Goal: Task Accomplishment & Management: Use online tool/utility

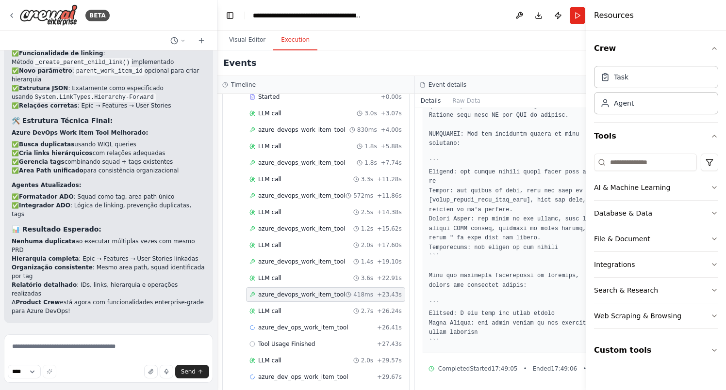
scroll to position [521, 0]
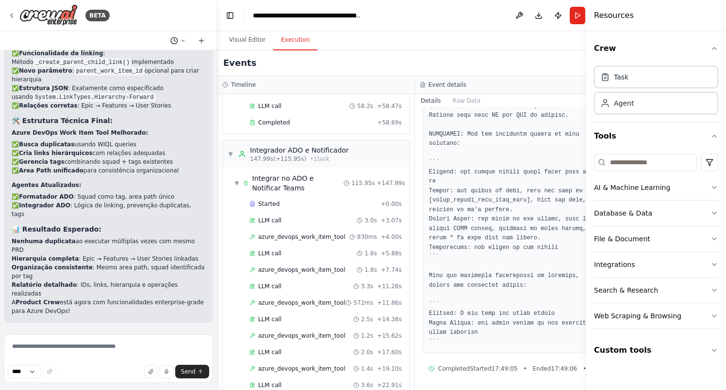
click at [182, 38] on icon at bounding box center [183, 41] width 6 height 6
click at [189, 64] on button "Em vez de utilizar o area path atual General DW, substituir por 'Stellar' Today…" at bounding box center [158, 61] width 115 height 16
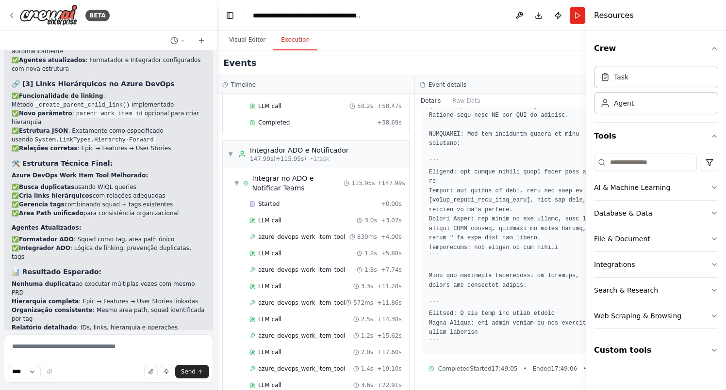
scroll to position [15385, 0]
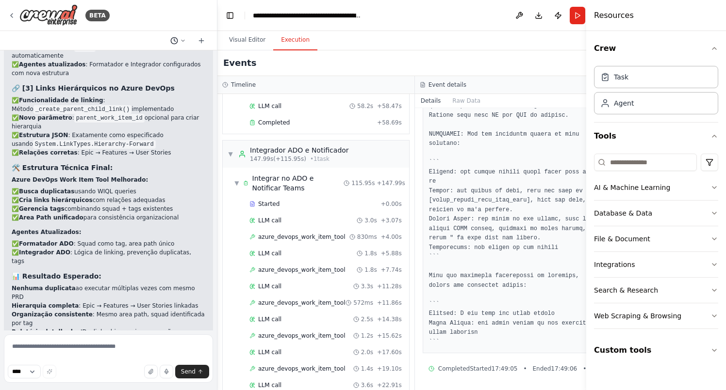
click at [183, 39] on icon at bounding box center [183, 41] width 6 height 6
click at [138, 127] on div at bounding box center [108, 195] width 217 height 390
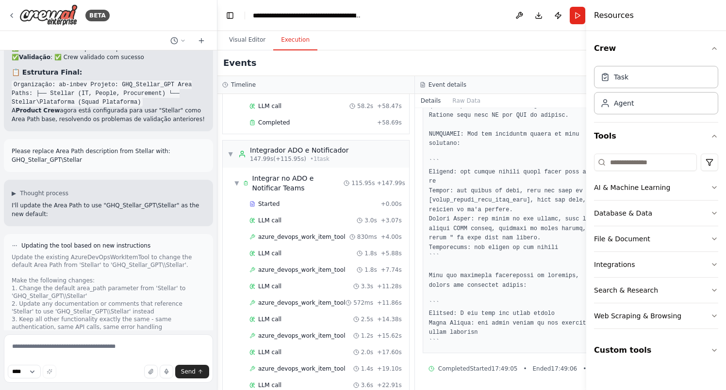
scroll to position [11940, 0]
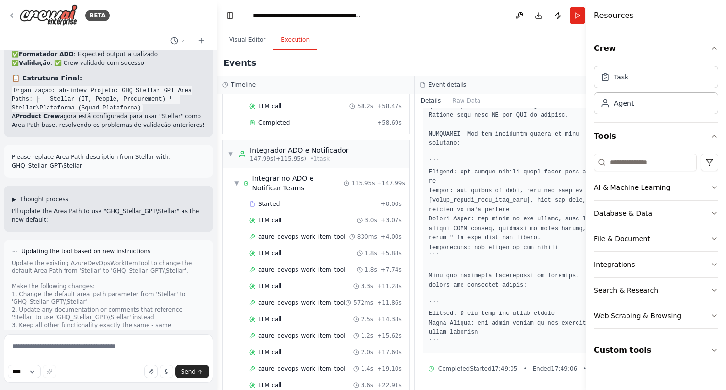
click at [13, 195] on span "▶" at bounding box center [14, 199] width 4 height 8
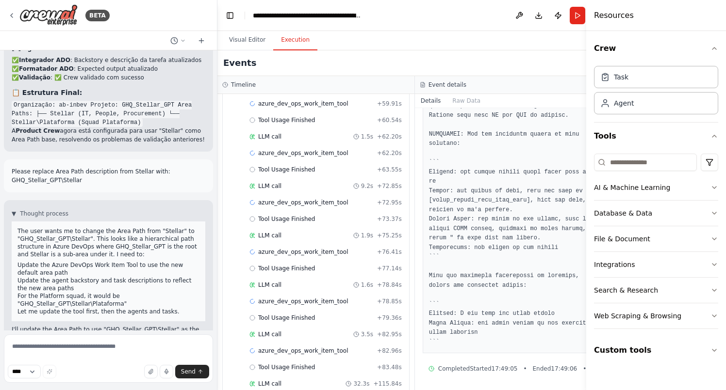
scroll to position [1330, 0]
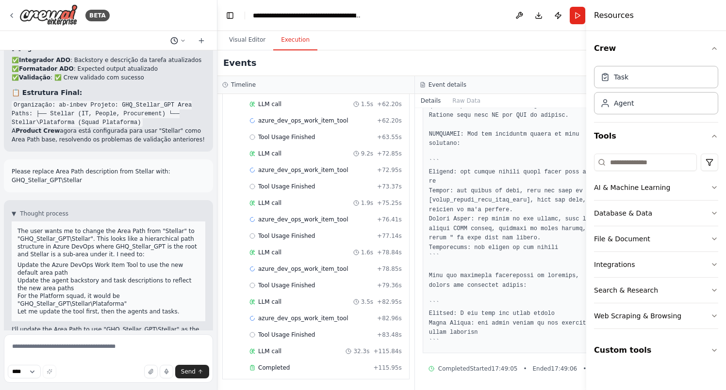
click at [182, 40] on icon at bounding box center [183, 41] width 6 height 6
click at [121, 345] on div at bounding box center [108, 195] width 217 height 390
drag, startPoint x: 118, startPoint y: 349, endPoint x: 55, endPoint y: 349, distance: 62.6
click at [55, 349] on textarea at bounding box center [108, 359] width 209 height 49
click at [55, 342] on textarea at bounding box center [108, 359] width 209 height 49
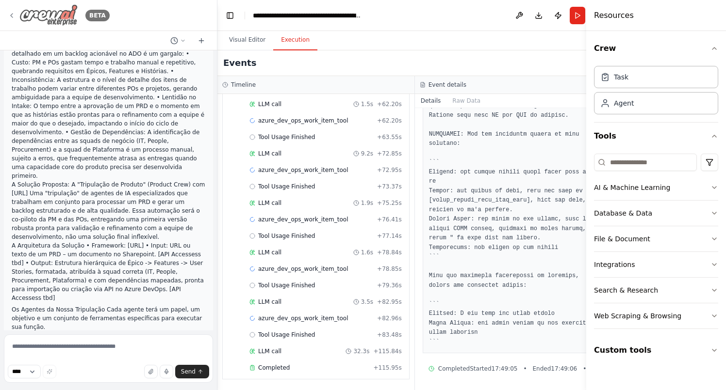
scroll to position [0, 0]
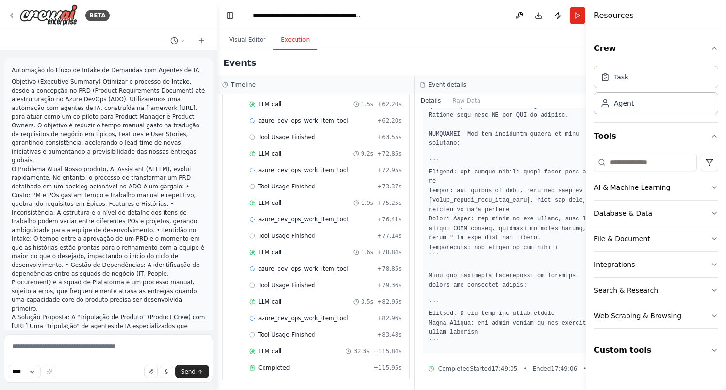
drag, startPoint x: 71, startPoint y: 232, endPoint x: 13, endPoint y: 72, distance: 170.9
click at [13, 72] on div "Automação do Fluxo de Intake de Demandas com Agentes de IA Objetivo (Executive …" at bounding box center [108, 190] width 217 height 280
copy div "Automação do Fluxo de Intake de Demandas com Agentes de IA Objetivo (Executive …"
click at [287, 320] on span "azure_dev_ops_work_item_tool" at bounding box center [303, 319] width 90 height 8
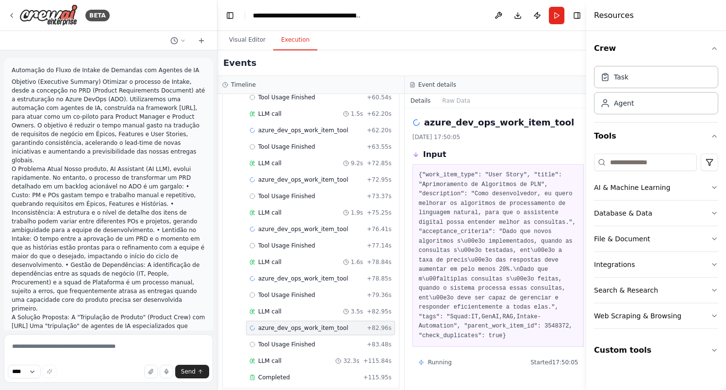
scroll to position [3, 0]
click at [184, 41] on icon at bounding box center [183, 41] width 6 height 6
click at [140, 64] on span "Em vez de utilizar o area path atual General DW, substituir por 'Stellar'" at bounding box center [141, 61] width 72 height 8
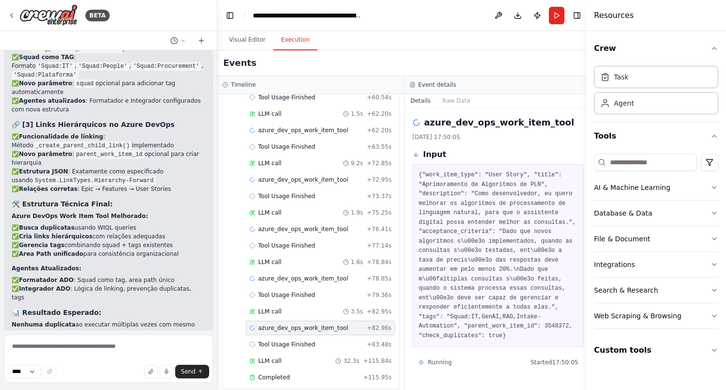
scroll to position [15536, 0]
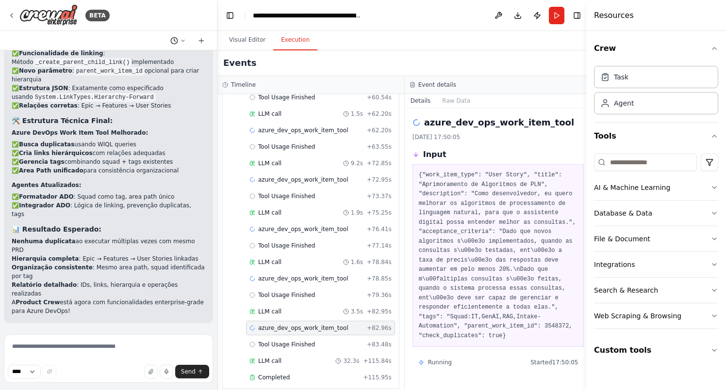
click at [181, 39] on icon at bounding box center [183, 41] width 6 height 6
click at [133, 62] on span "Em vez de utilizar o area path atual General DW, substituir por 'Stellar'" at bounding box center [141, 61] width 72 height 8
click at [201, 41] on icon at bounding box center [201, 40] width 0 height 4
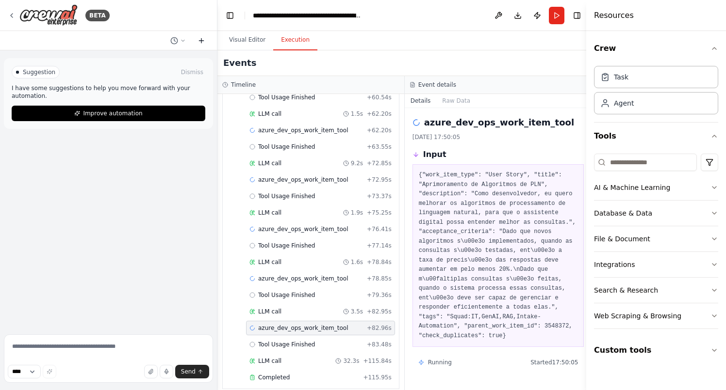
scroll to position [0, 0]
click at [201, 41] on icon at bounding box center [201, 40] width 0 height 4
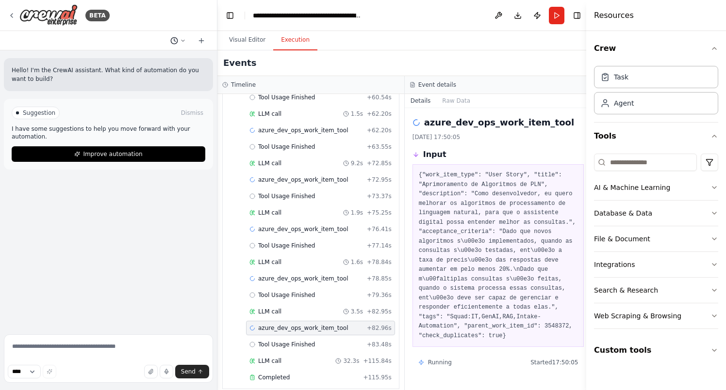
click at [179, 44] on button at bounding box center [177, 41] width 23 height 12
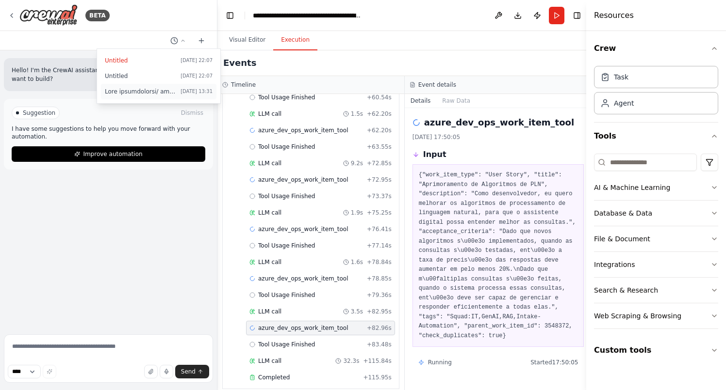
click at [120, 91] on span at bounding box center [141, 92] width 72 height 8
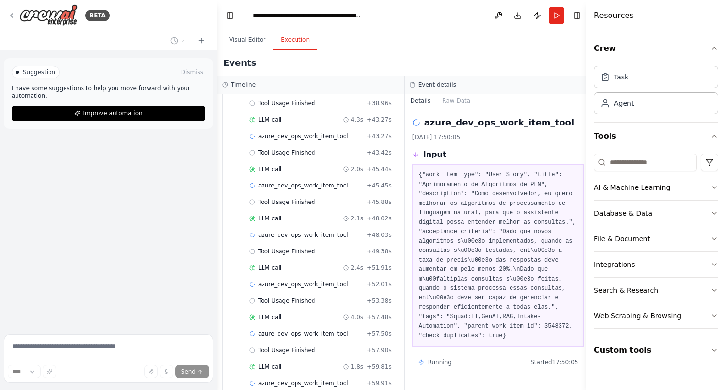
scroll to position [940, 0]
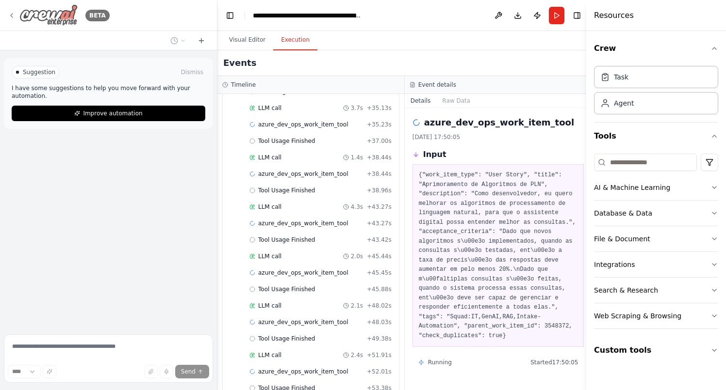
click at [13, 16] on icon at bounding box center [12, 16] width 8 height 8
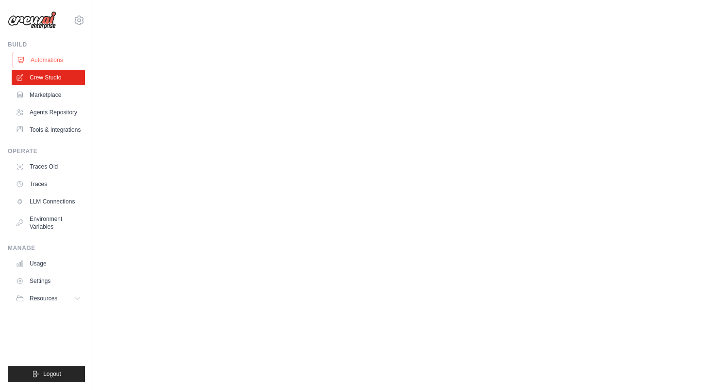
click at [44, 60] on link "Automations" at bounding box center [49, 60] width 73 height 16
click at [52, 62] on link "Automations" at bounding box center [49, 60] width 73 height 16
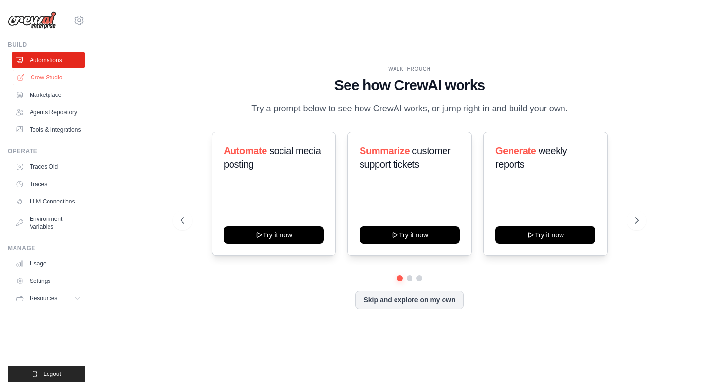
click at [49, 80] on link "Crew Studio" at bounding box center [49, 78] width 73 height 16
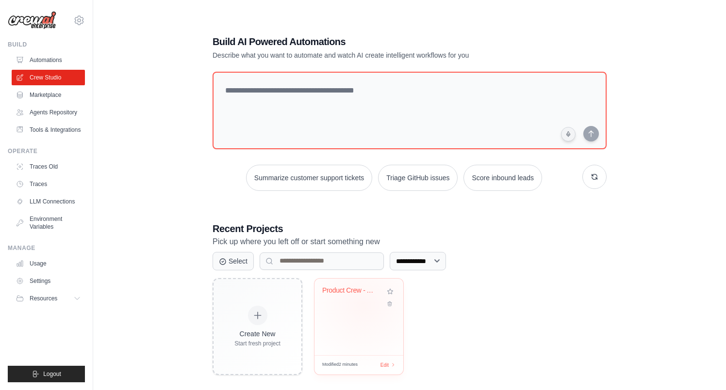
click at [364, 305] on div "Product Crew - Automacao Intake PRD..." at bounding box center [358, 298] width 73 height 22
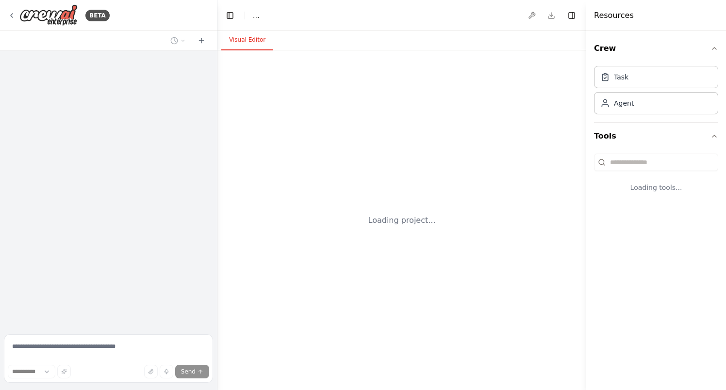
select select "****"
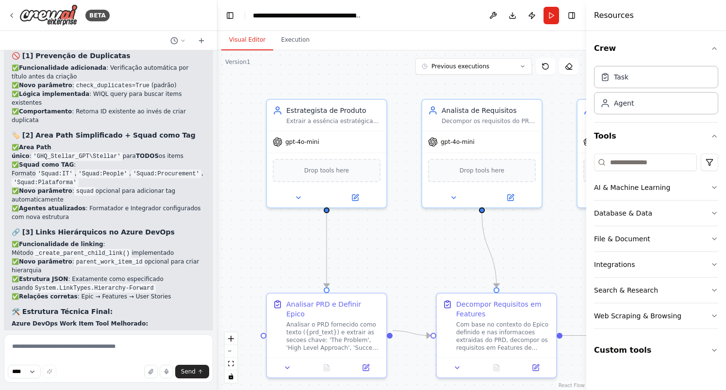
scroll to position [15354, 0]
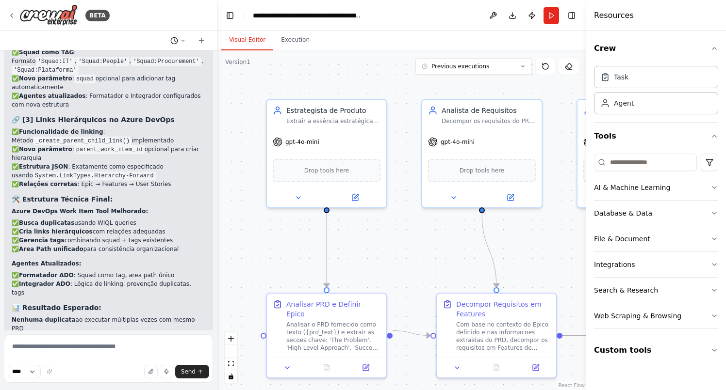
click at [182, 41] on icon at bounding box center [183, 41] width 6 height 6
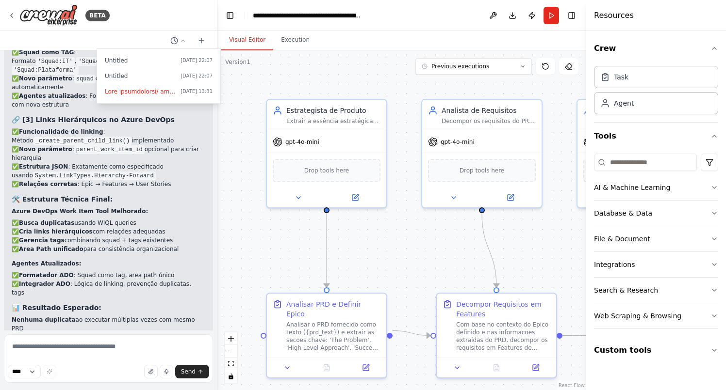
click at [259, 247] on div ".deletable-edge-delete-btn { width: 20px; height: 20px; border: 0px solid #ffff…" at bounding box center [401, 220] width 369 height 340
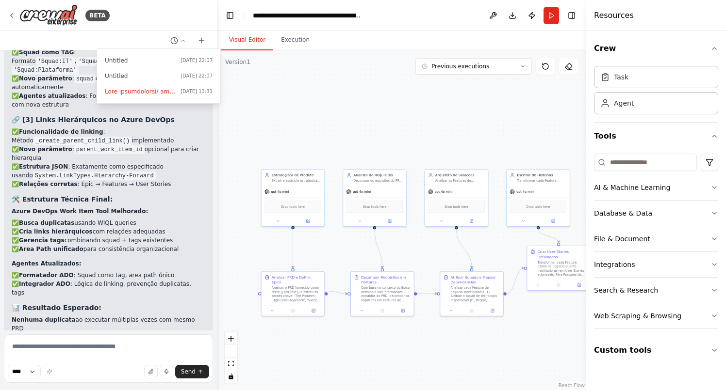
click at [121, 165] on div at bounding box center [108, 195] width 217 height 390
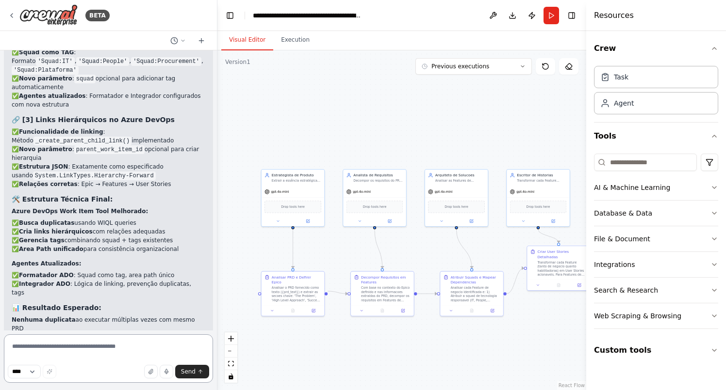
click at [99, 351] on textarea at bounding box center [108, 359] width 209 height 49
click at [20, 349] on textarea "**********" at bounding box center [108, 359] width 209 height 49
click at [158, 350] on textarea "**********" at bounding box center [108, 359] width 209 height 49
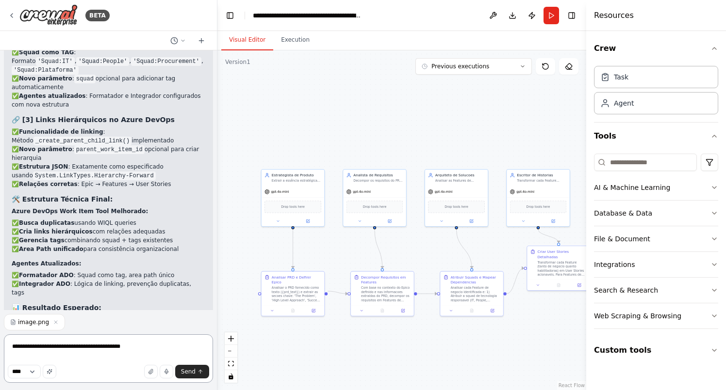
paste textarea
click at [118, 322] on icon "button" at bounding box center [121, 323] width 6 height 6
click at [55, 322] on icon "button" at bounding box center [56, 323] width 6 height 6
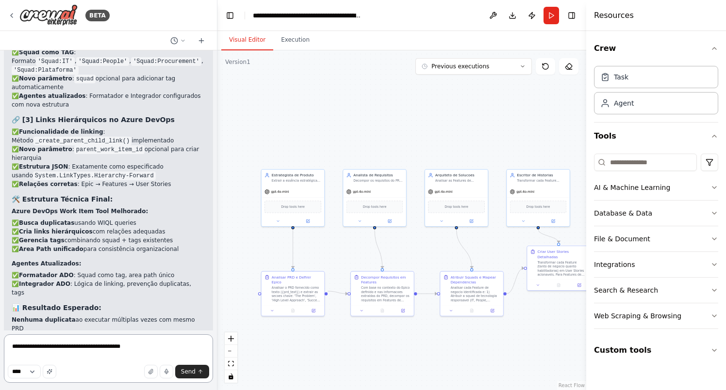
click at [143, 348] on textarea "**********" at bounding box center [108, 359] width 209 height 49
click at [146, 346] on textarea "**********" at bounding box center [108, 359] width 209 height 49
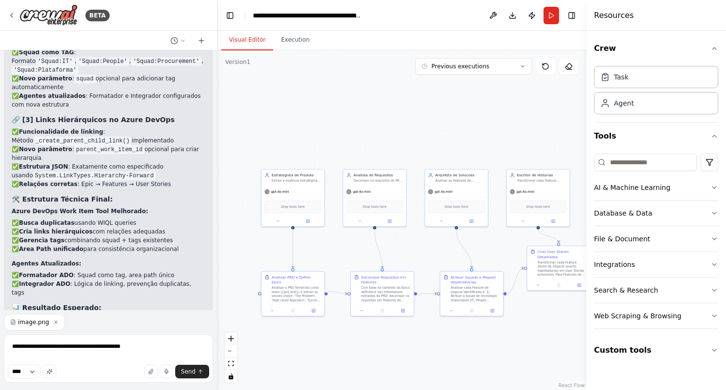
click at [56, 322] on icon "button" at bounding box center [56, 323] width 6 height 6
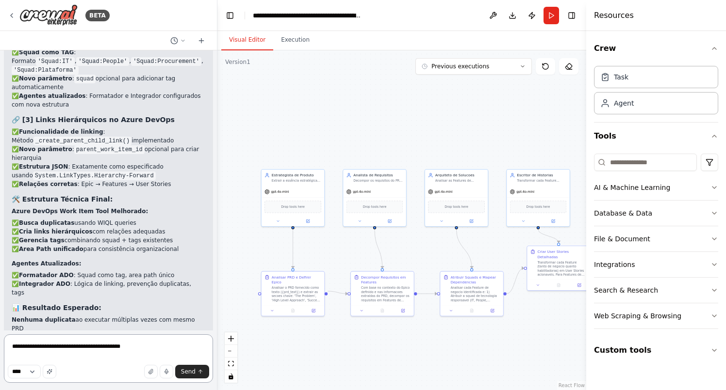
click at [153, 345] on textarea "**********" at bounding box center [108, 359] width 209 height 49
click at [65, 357] on textarea "**********" at bounding box center [108, 356] width 209 height 54
click at [180, 343] on textarea "**********" at bounding box center [108, 356] width 209 height 54
type textarea "**********"
click at [126, 351] on textarea "**********" at bounding box center [108, 356] width 209 height 54
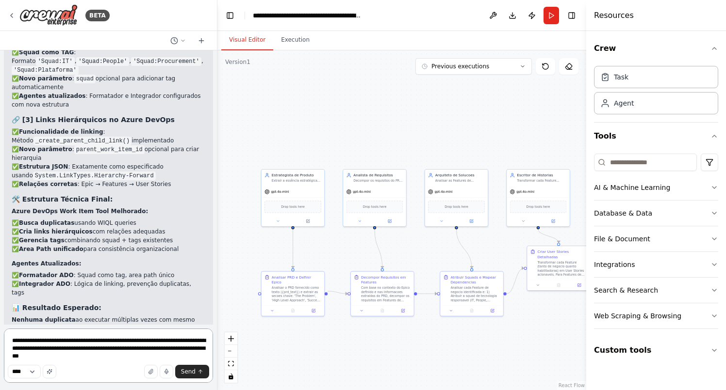
click at [111, 359] on textarea "**********" at bounding box center [108, 356] width 209 height 54
click at [189, 372] on span "Send" at bounding box center [188, 372] width 15 height 8
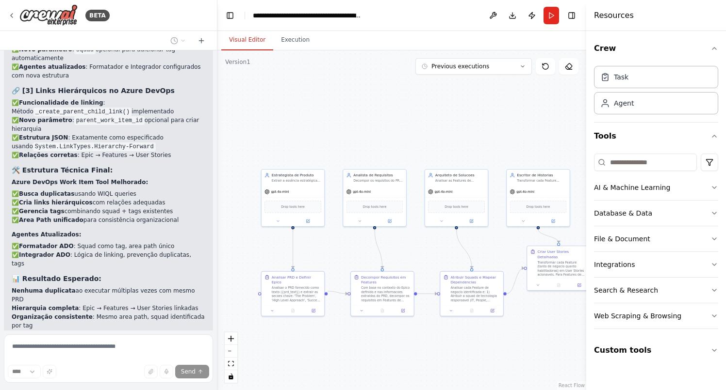
scroll to position [15436, 0]
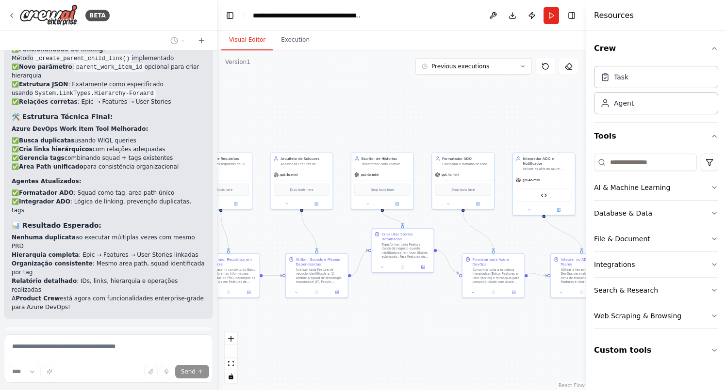
drag, startPoint x: 528, startPoint y: 330, endPoint x: 365, endPoint y: 314, distance: 163.3
click at [365, 314] on div ".deletable-edge-delete-btn { width: 20px; height: 20px; border: 0px solid #ffff…" at bounding box center [401, 220] width 369 height 340
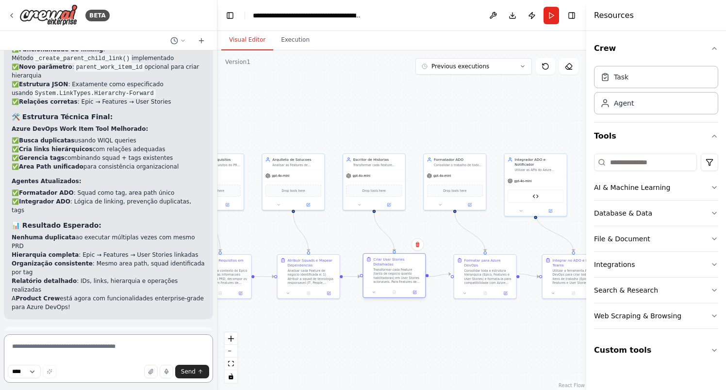
drag, startPoint x: 382, startPoint y: 249, endPoint x: 384, endPoint y: 274, distance: 24.3
click at [384, 274] on div "Transformar cada Feature (tanto de negocio quanto habilitadoras) em User Storie…" at bounding box center [397, 276] width 49 height 16
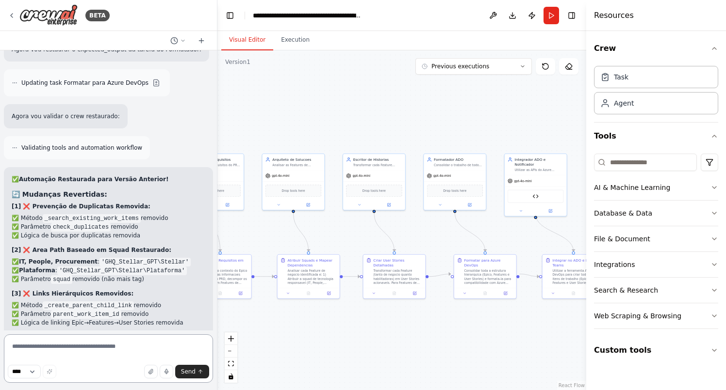
scroll to position [16698, 0]
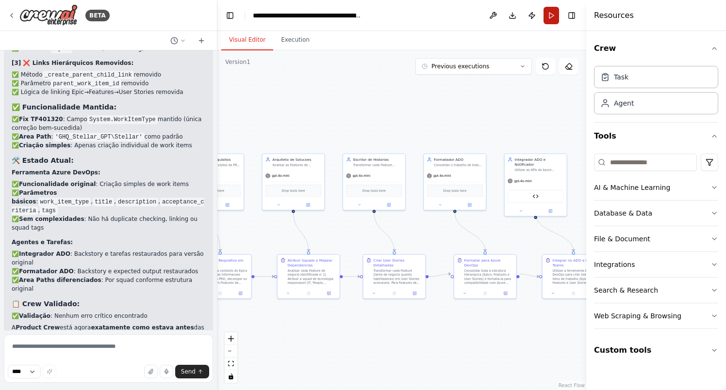
click at [550, 14] on button "Run" at bounding box center [551, 15] width 16 height 17
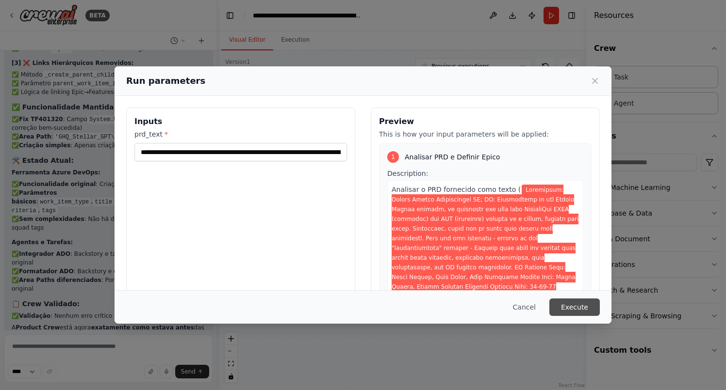
click at [583, 305] on button "Execute" at bounding box center [574, 307] width 50 height 17
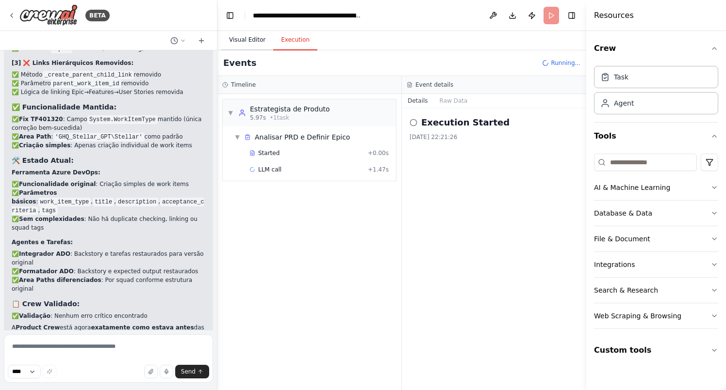
click at [249, 38] on button "Visual Editor" at bounding box center [247, 40] width 52 height 20
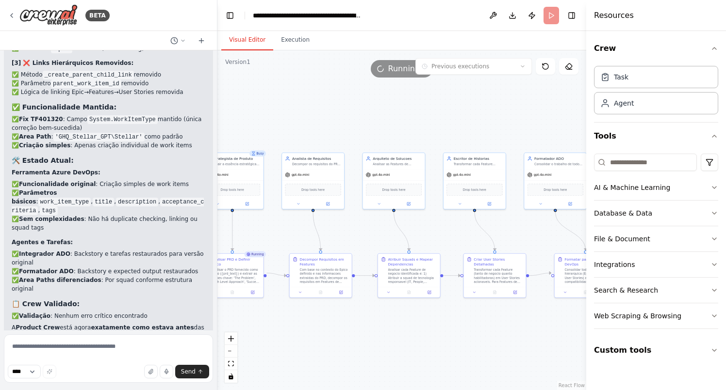
drag, startPoint x: 305, startPoint y: 120, endPoint x: 405, endPoint y: 119, distance: 100.4
click at [405, 119] on div ".deletable-edge-delete-btn { width: 20px; height: 20px; border: 0px solid #ffff…" at bounding box center [401, 220] width 369 height 340
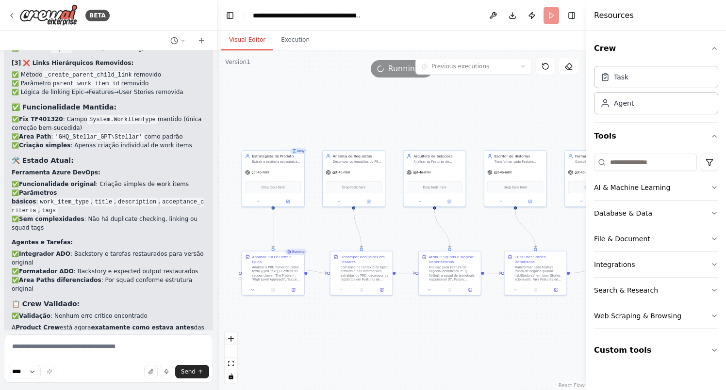
drag, startPoint x: 369, startPoint y: 137, endPoint x: 380, endPoint y: 128, distance: 14.8
click at [380, 128] on div ".deletable-edge-delete-btn { width: 20px; height: 20px; border: 0px solid #ffff…" at bounding box center [401, 220] width 369 height 340
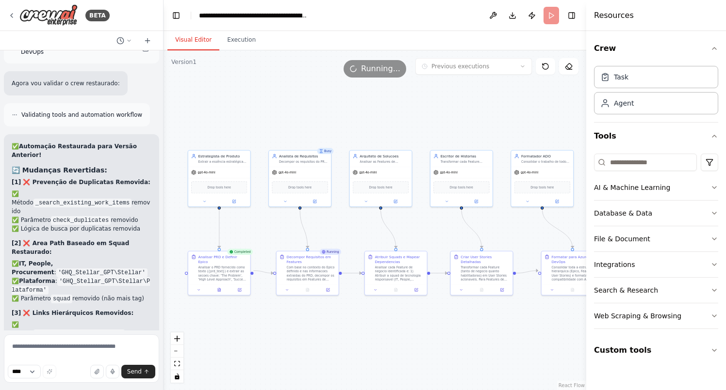
scroll to position [19744, 0]
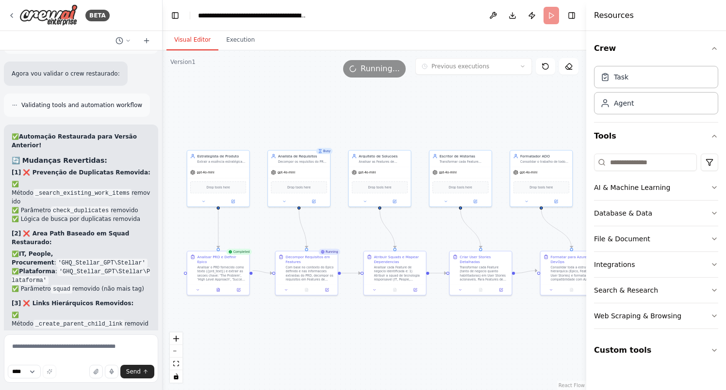
drag, startPoint x: 214, startPoint y: 114, endPoint x: 162, endPoint y: 115, distance: 51.9
click at [162, 115] on div "BETA Automação do Fluxo de Intake de Demandas com Agentes de IA Objetivo (Execu…" at bounding box center [363, 195] width 726 height 390
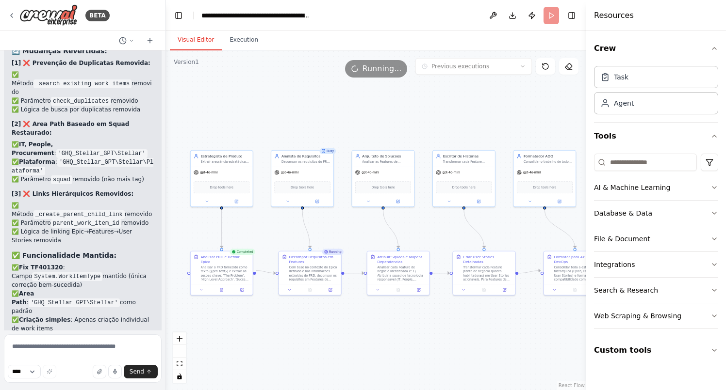
scroll to position [19459, 0]
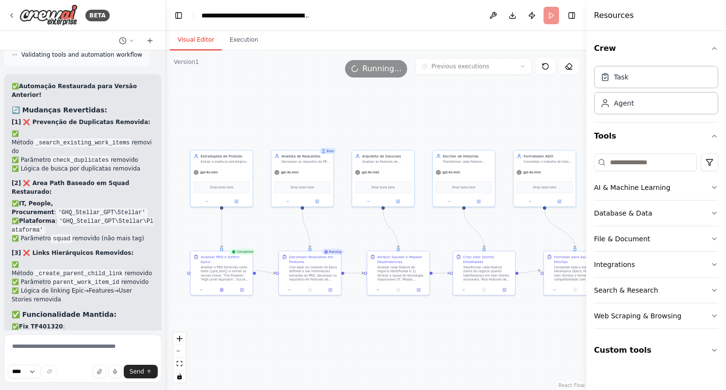
drag, startPoint x: 159, startPoint y: 144, endPoint x: 166, endPoint y: 144, distance: 6.8
click at [166, 144] on div "BETA Automação do Fluxo de Intake de Demandas com Agentes de IA Objetivo (Execu…" at bounding box center [363, 195] width 726 height 390
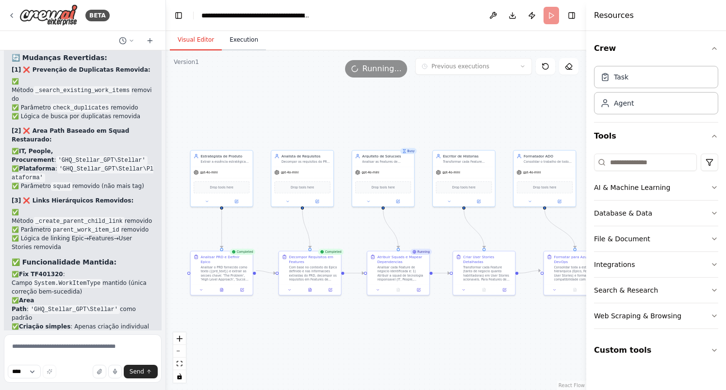
click at [243, 43] on button "Execution" at bounding box center [244, 40] width 44 height 20
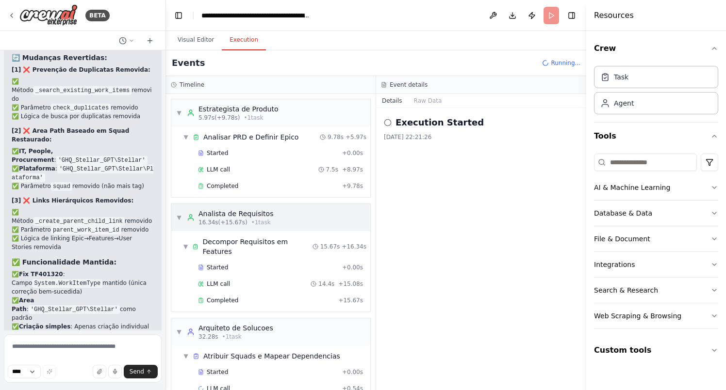
scroll to position [11, 0]
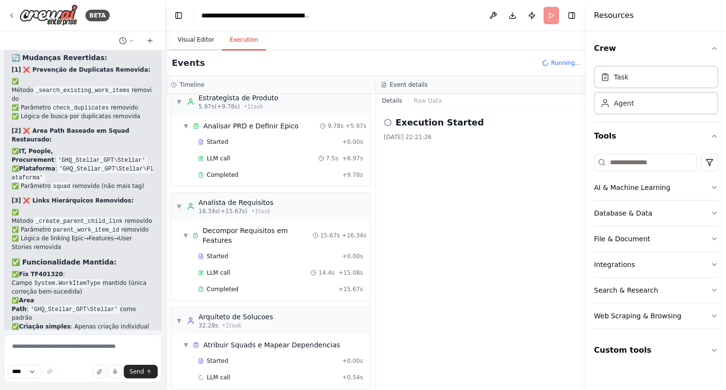
click at [197, 37] on button "Visual Editor" at bounding box center [196, 40] width 52 height 20
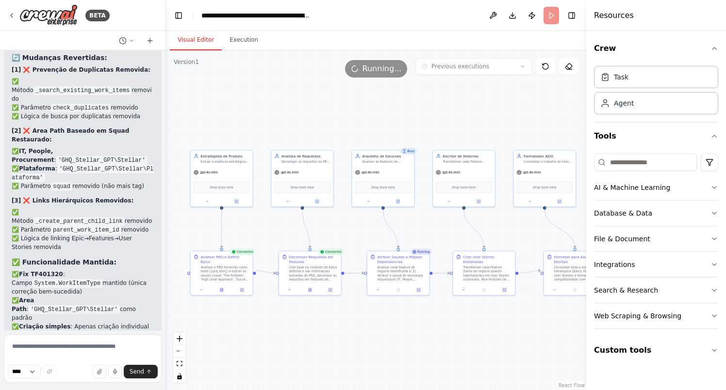
click at [197, 37] on button "Visual Editor" at bounding box center [196, 40] width 52 height 20
click at [226, 270] on div "Analisar o PRD fornecido como texto ({prd_text}) e extrair as secoes chave: 'Th…" at bounding box center [225, 273] width 49 height 16
click at [237, 199] on icon at bounding box center [237, 200] width 2 height 2
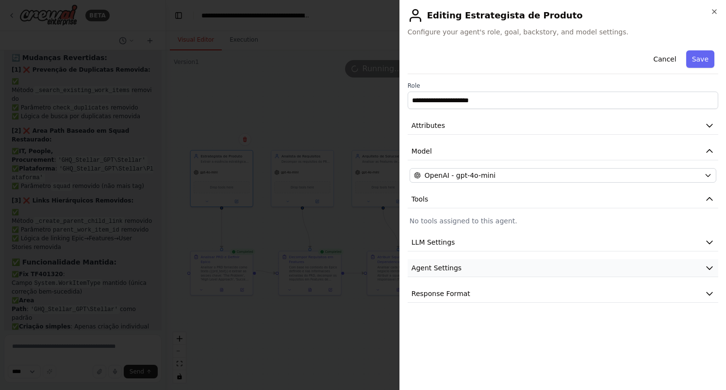
click at [706, 267] on icon "button" at bounding box center [709, 268] width 6 height 3
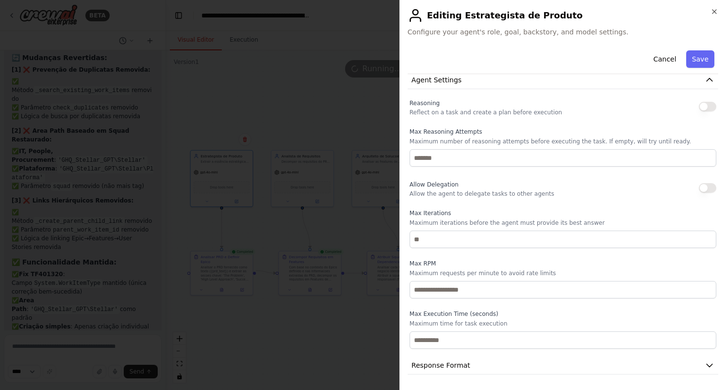
scroll to position [0, 0]
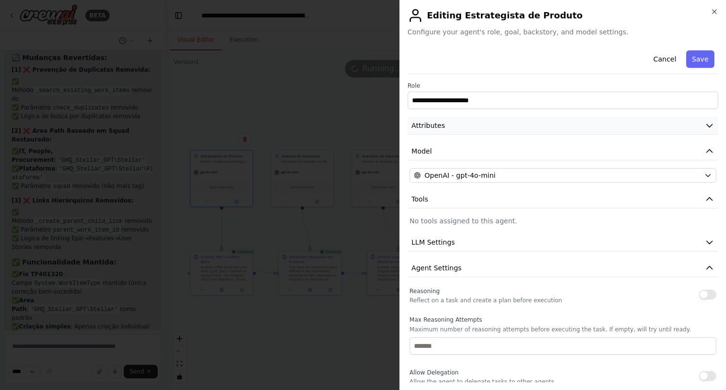
click at [709, 126] on icon "button" at bounding box center [709, 126] width 10 height 10
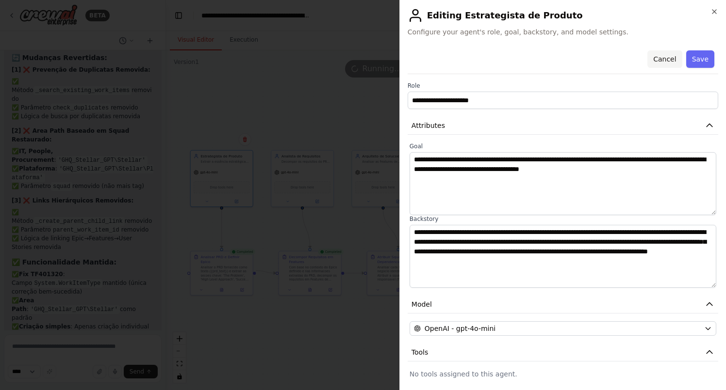
click at [668, 58] on button "Cancel" at bounding box center [664, 58] width 34 height 17
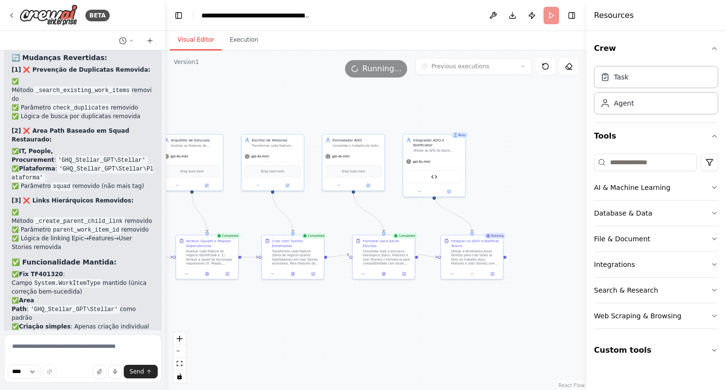
drag, startPoint x: 518, startPoint y: 324, endPoint x: 324, endPoint y: 309, distance: 193.6
click at [324, 309] on div ".deletable-edge-delete-btn { width: 20px; height: 20px; border: 0px solid #ffff…" at bounding box center [376, 220] width 420 height 340
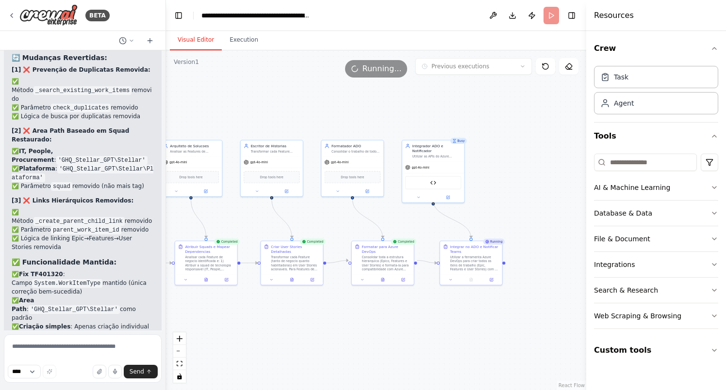
drag, startPoint x: 436, startPoint y: 314, endPoint x: 440, endPoint y: 319, distance: 6.9
click at [440, 319] on div ".deletable-edge-delete-btn { width: 20px; height: 20px; border: 0px solid #ffff…" at bounding box center [376, 220] width 420 height 340
click at [246, 37] on button "Execution" at bounding box center [244, 40] width 44 height 20
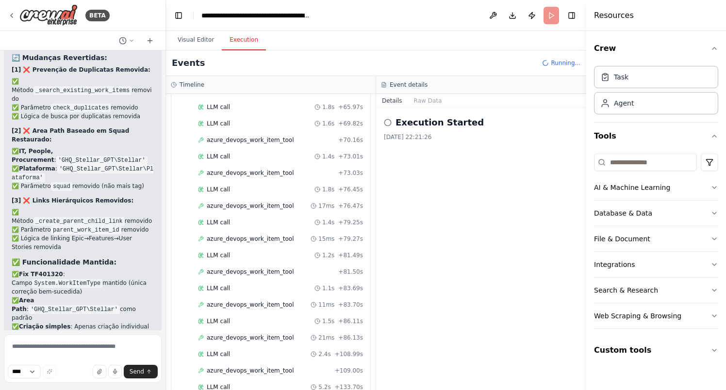
scroll to position [1103, 0]
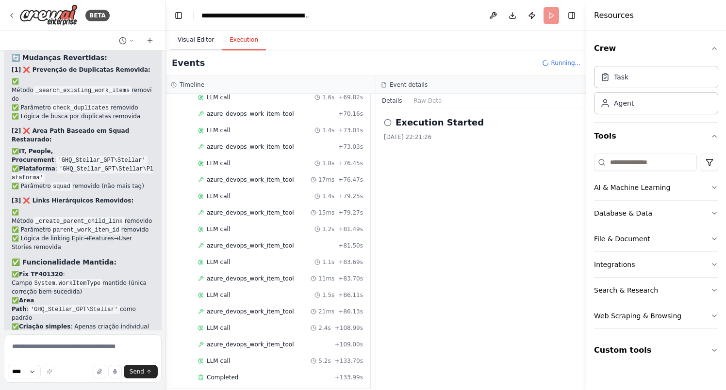
click at [202, 40] on button "Visual Editor" at bounding box center [196, 40] width 52 height 20
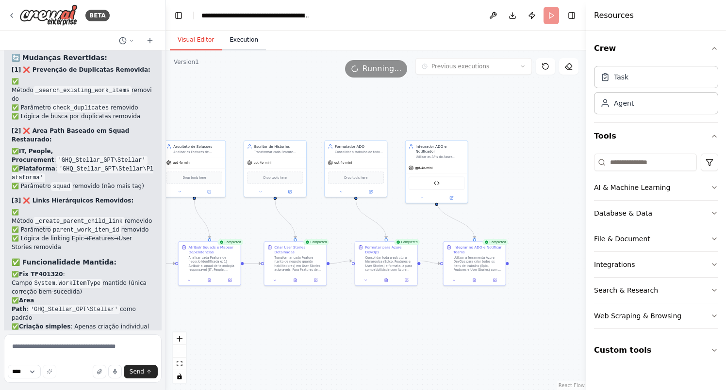
click at [246, 42] on button "Execution" at bounding box center [244, 40] width 44 height 20
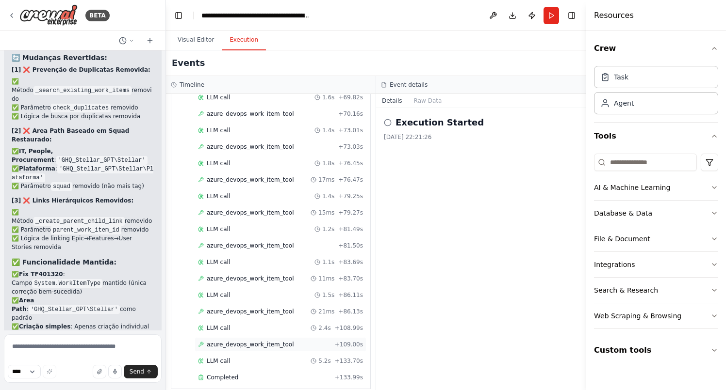
click at [242, 341] on span "azure_devops_work_item_tool" at bounding box center [250, 345] width 87 height 8
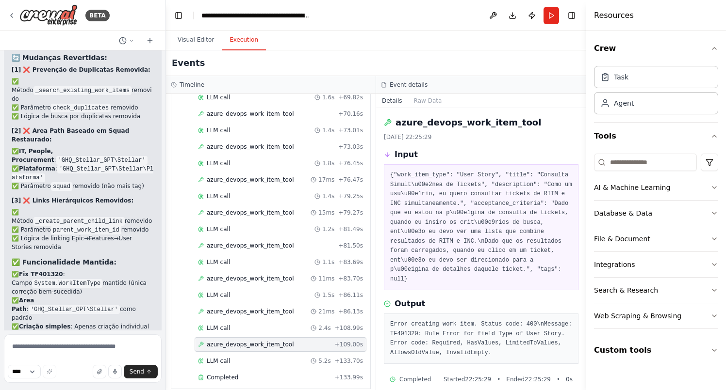
scroll to position [11, 0]
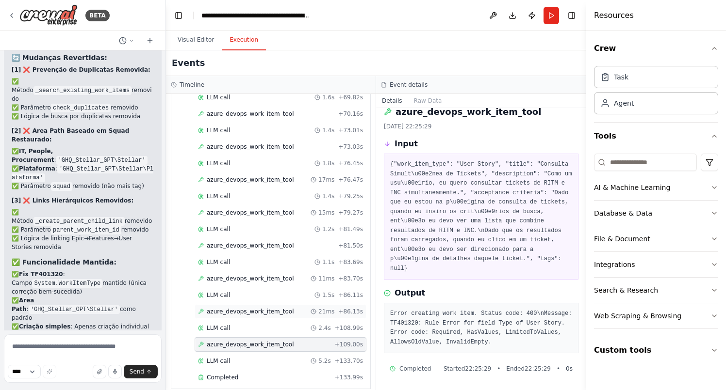
click at [247, 308] on span "azure_devops_work_item_tool" at bounding box center [250, 312] width 87 height 8
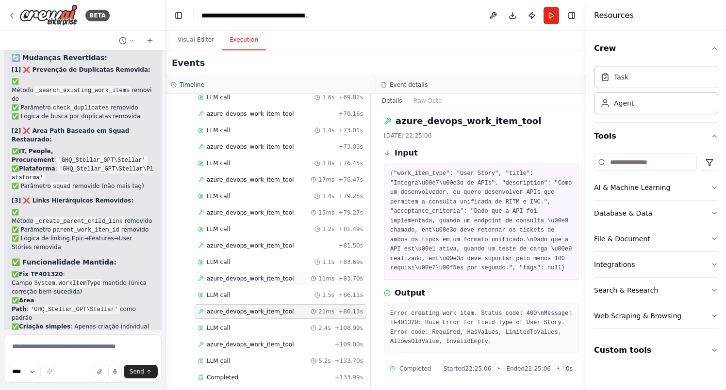
click at [255, 275] on span "azure_devops_work_item_tool" at bounding box center [250, 279] width 87 height 8
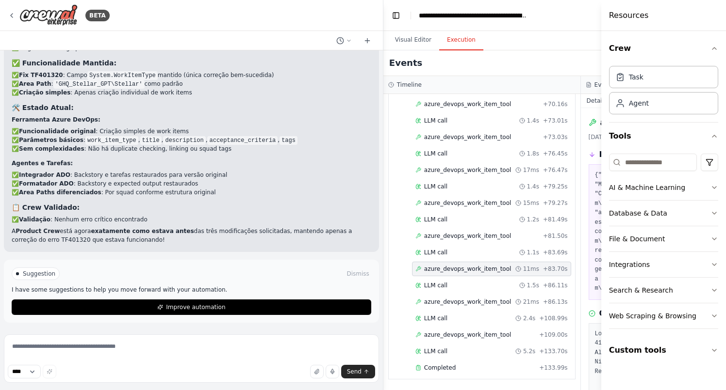
scroll to position [13613, 0]
drag, startPoint x: 165, startPoint y: 194, endPoint x: 459, endPoint y: 194, distance: 293.9
click at [459, 194] on div "BETA Automação do Fluxo de Intake de Demandas com Agentes de IA Objetivo (Execu…" at bounding box center [363, 195] width 726 height 390
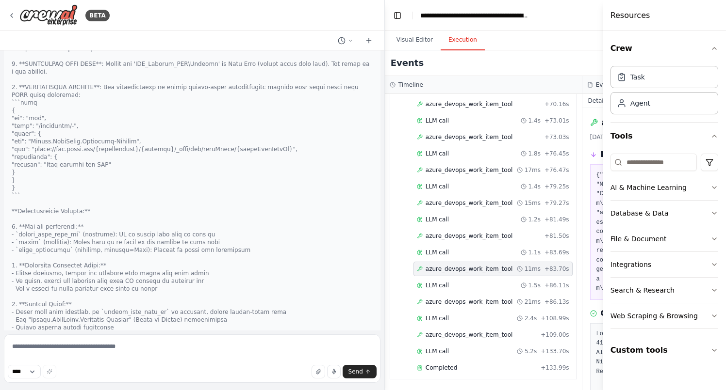
scroll to position [11062, 0]
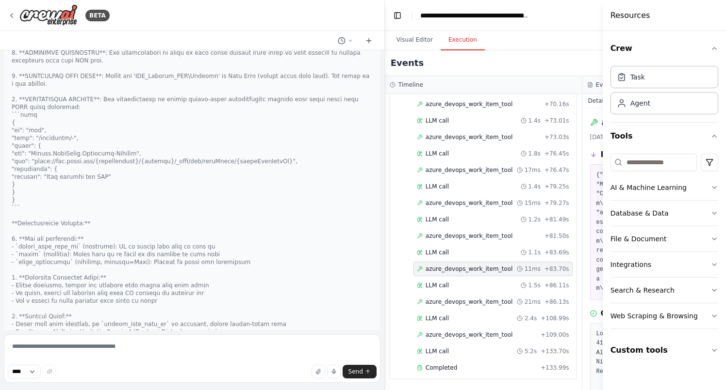
drag, startPoint x: 299, startPoint y: 212, endPoint x: 12, endPoint y: 107, distance: 305.4
copy div "Três modificações/ ajustes necessários: [1] definir como regra que ao rodar a a…"
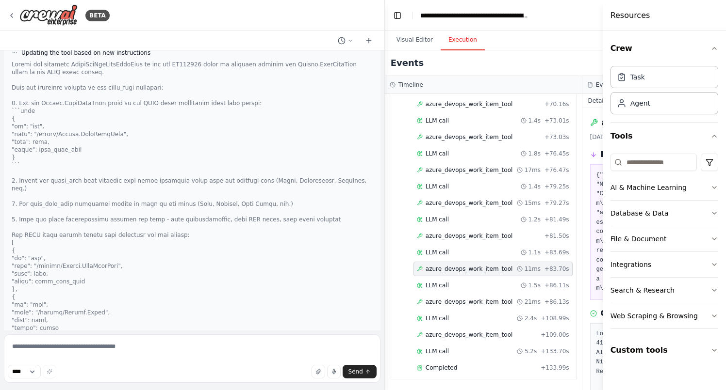
scroll to position [10116, 0]
drag, startPoint x: 55, startPoint y: 153, endPoint x: 12, endPoint y: 127, distance: 49.8
copy p "For this error - Error creating work item. Status code: 400 Message: TF401320: …"
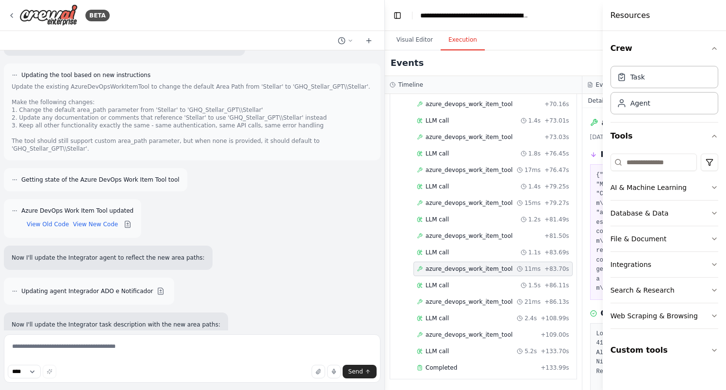
scroll to position [9307, 0]
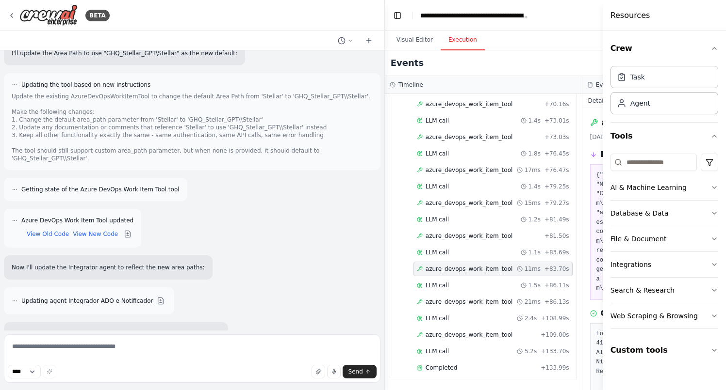
drag, startPoint x: 372, startPoint y: 192, endPoint x: 219, endPoint y: 186, distance: 152.4
click at [219, 20] on div "Please replace Area Path description from Stellar with: GHQ_Stellar_GPT\Stellar" at bounding box center [257, 8] width 246 height 24
copy p "Please replace Area Path description from Stellar with: GHQ_Stellar_GPT\Stellar"
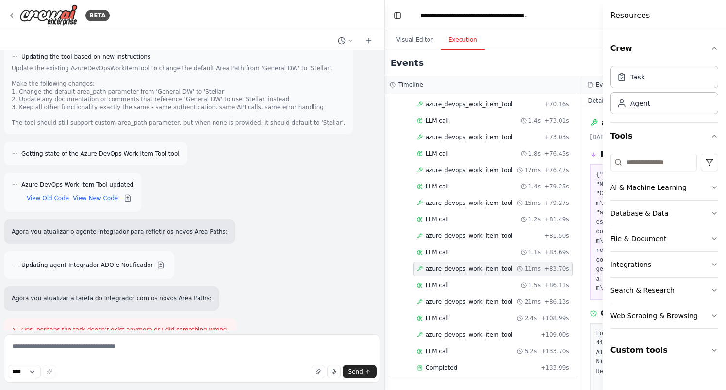
scroll to position [8469, 0]
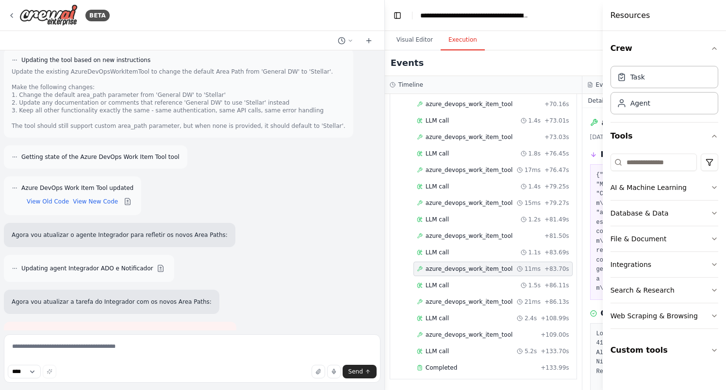
drag, startPoint x: 181, startPoint y: 167, endPoint x: 355, endPoint y: 175, distance: 173.8
copy p "Em vez de utilizar o area path atual General DW, substituir por 'Stellar'"
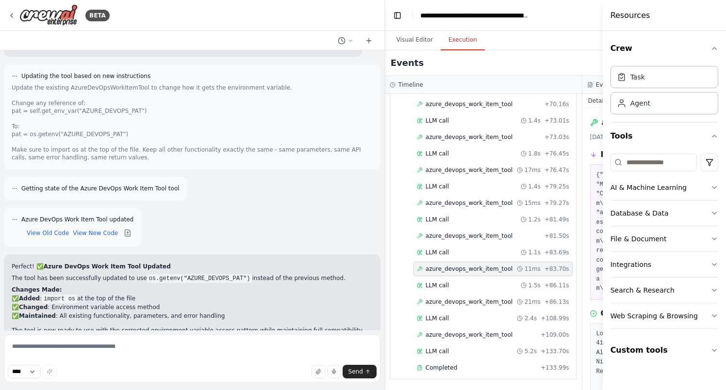
scroll to position [8028, 0]
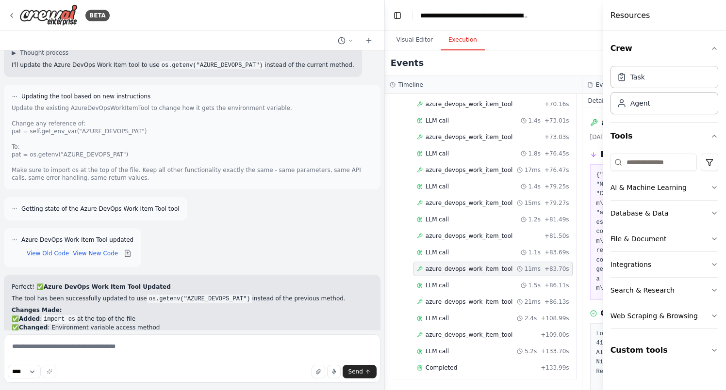
drag, startPoint x: 150, startPoint y: 203, endPoint x: 11, endPoint y: 197, distance: 139.3
click at [11, 32] on div "In the Azure DevOps Work Item tool, whenever you see a reference for pat = self…" at bounding box center [192, 15] width 376 height 33
copy p "In the Azure DevOps Work Item tool, whenever you see a reference for pat = self…"
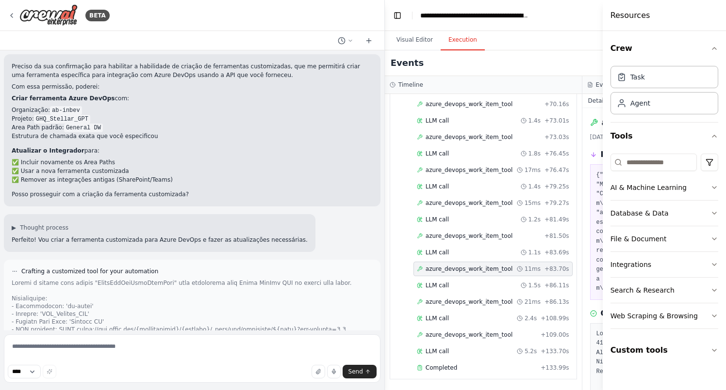
scroll to position [6594, 0]
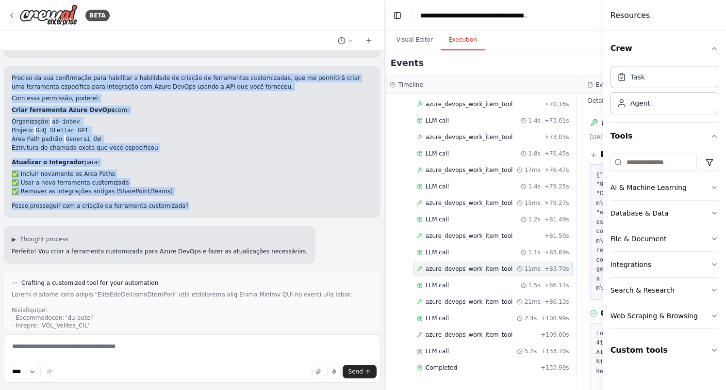
drag, startPoint x: 183, startPoint y: 292, endPoint x: 12, endPoint y: 167, distance: 212.5
click at [12, 167] on div "Preciso da sua confirmação para habilitar a habilidade de criação de ferramenta…" at bounding box center [192, 142] width 361 height 137
copy div "Preciso da sua confirmação para habilitar a habilidade de criação de ferramenta…"
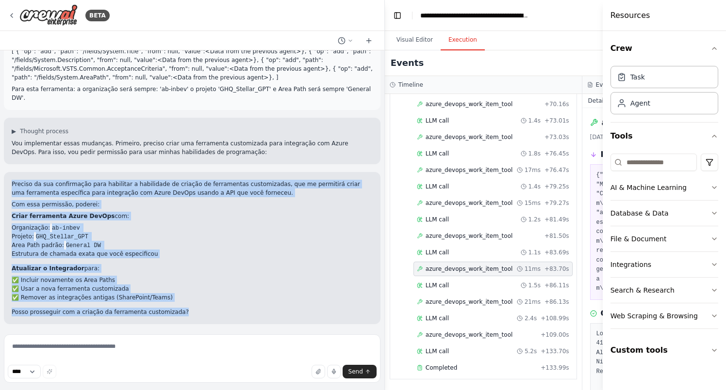
scroll to position [6487, 0]
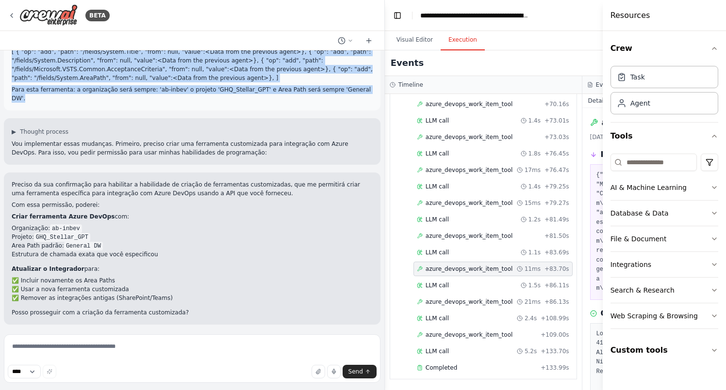
drag, startPoint x: 368, startPoint y: 186, endPoint x: 13, endPoint y: 113, distance: 362.4
click at [13, 111] on div "No agente "Integrador" duas ações: [1] voltar a incluir os caminhos de área (Ar…" at bounding box center [192, 56] width 376 height 109
copy div "No agente "Integrador" duas ações: [1] voltar a incluir os caminhos de área (Ar…"
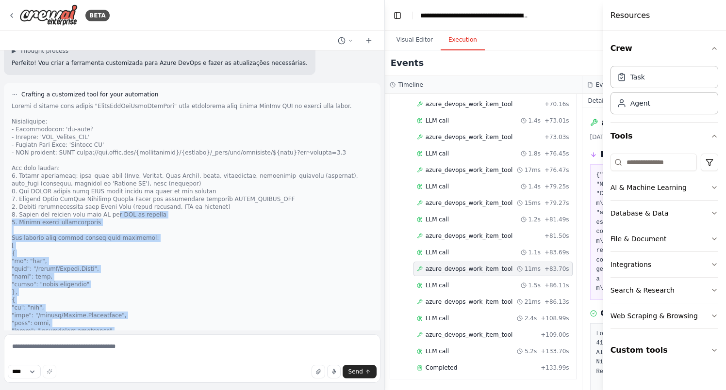
scroll to position [6789, 0]
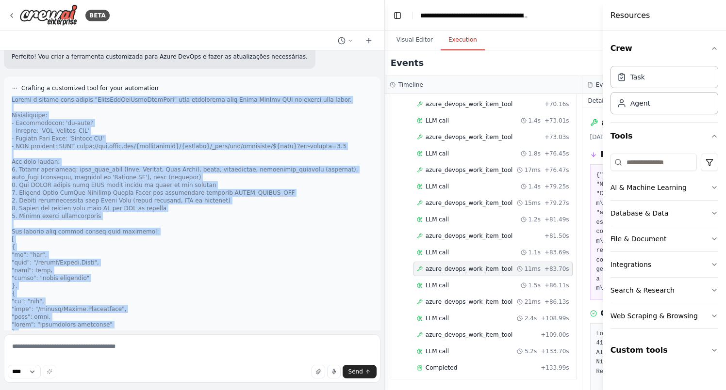
drag, startPoint x: 226, startPoint y: 305, endPoint x: 12, endPoint y: 188, distance: 243.7
click at [12, 188] on div at bounding box center [192, 298] width 361 height 404
copy div "Create a custom tool called "AzureDevOpsWorkItemTool" that integrates with Azur…"
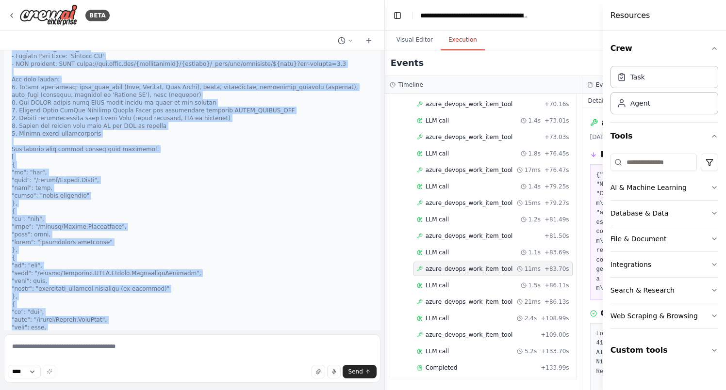
scroll to position [6885, 0]
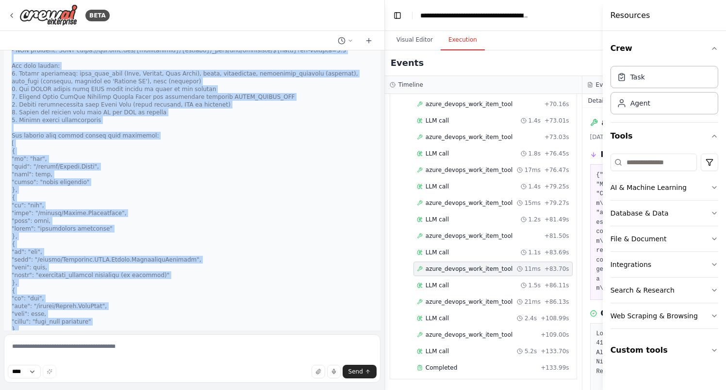
click at [134, 250] on div at bounding box center [192, 202] width 361 height 404
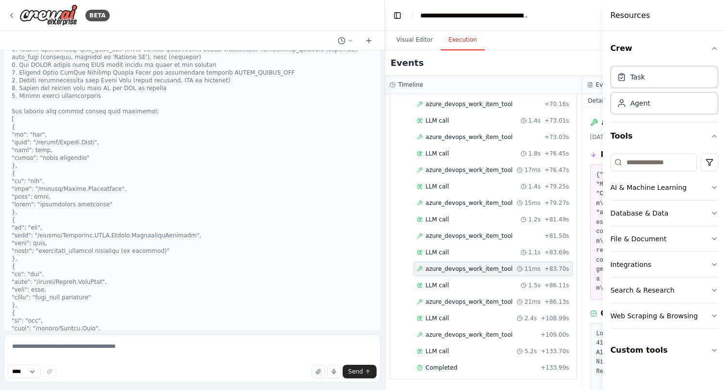
scroll to position [6923, 0]
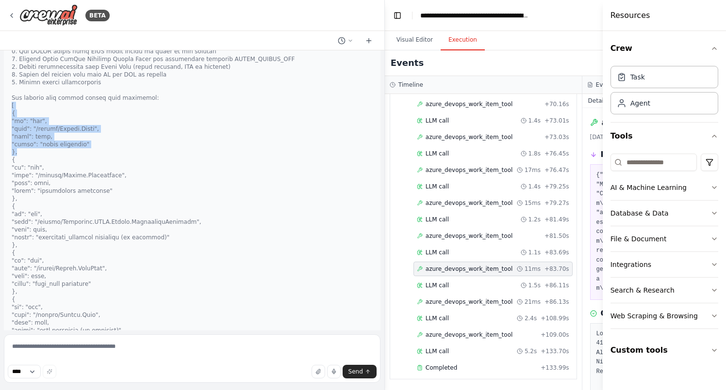
drag, startPoint x: 12, startPoint y: 193, endPoint x: 49, endPoint y: 236, distance: 56.4
click at [49, 236] on div at bounding box center [192, 164] width 361 height 404
copy div "[ { "op": "add", "path": "/fields/System.Title", "from": null, "value": "title …"
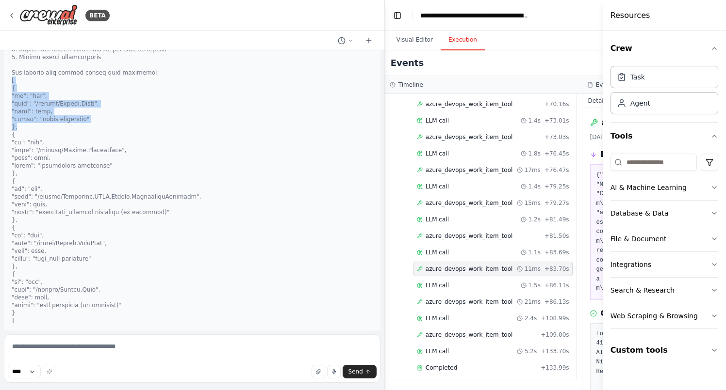
scroll to position [6950, 0]
click at [65, 184] on div at bounding box center [192, 137] width 361 height 404
click at [51, 185] on div at bounding box center [192, 137] width 361 height 404
click at [48, 181] on div at bounding box center [192, 137] width 361 height 404
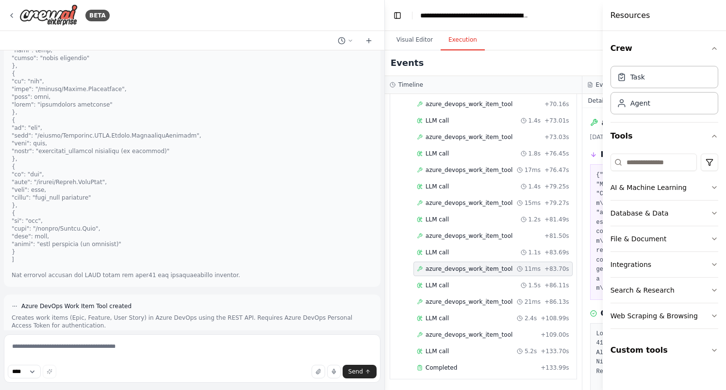
scroll to position [7018, 0]
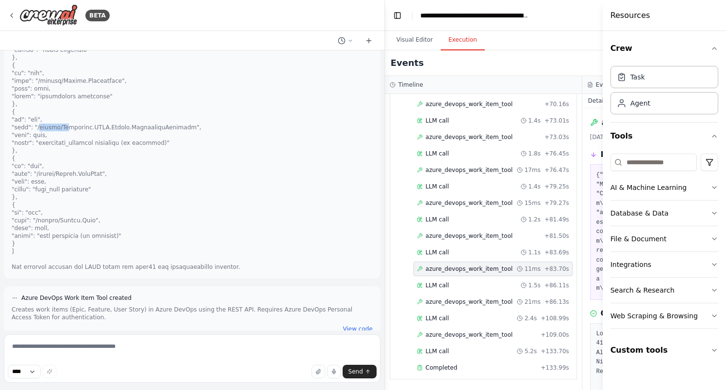
drag, startPoint x: 37, startPoint y: 216, endPoint x: 61, endPoint y: 214, distance: 24.3
click at [61, 214] on div at bounding box center [192, 70] width 361 height 404
drag, startPoint x: 35, startPoint y: 213, endPoint x: 183, endPoint y: 216, distance: 148.0
click at [183, 216] on div at bounding box center [192, 70] width 361 height 404
copy div "/fields/Microsoft.VSTS.Common.AcceptanceCriteria","
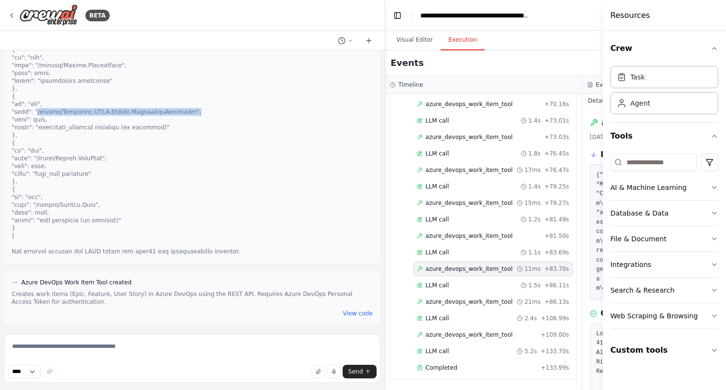
scroll to position [7037, 0]
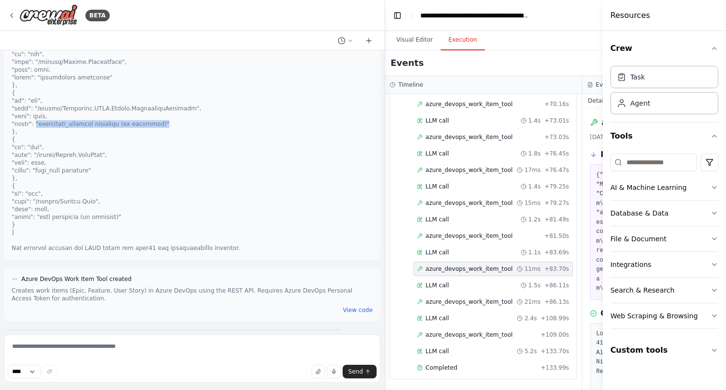
drag, startPoint x: 162, startPoint y: 211, endPoint x: 36, endPoint y: 213, distance: 126.1
click at [36, 213] on div at bounding box center [192, 51] width 361 height 404
drag, startPoint x: 101, startPoint y: 165, endPoint x: 36, endPoint y: 166, distance: 65.5
click at [36, 166] on div at bounding box center [192, 51] width 361 height 404
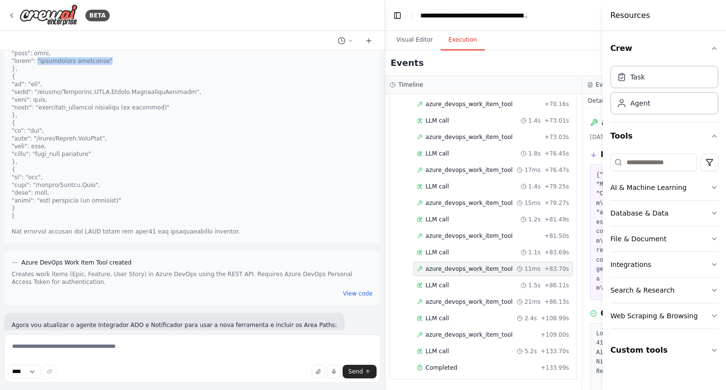
scroll to position [7069, 0]
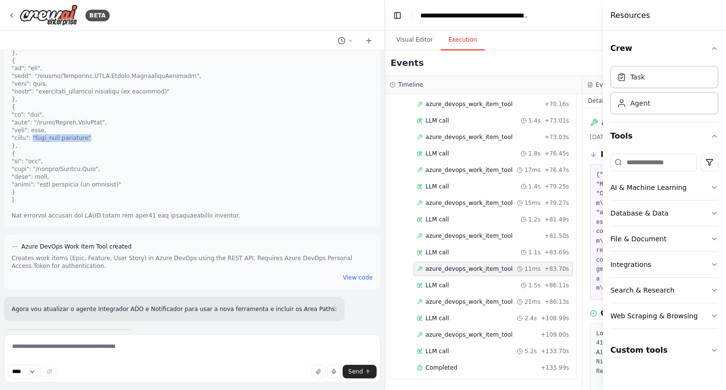
drag, startPoint x: 98, startPoint y: 227, endPoint x: 35, endPoint y: 227, distance: 63.1
click at [35, 220] on div at bounding box center [192, 18] width 361 height 404
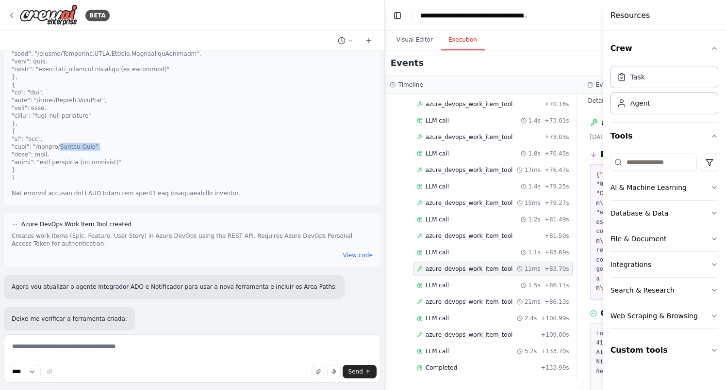
drag, startPoint x: 94, startPoint y: 235, endPoint x: 56, endPoint y: 236, distance: 37.8
drag, startPoint x: 93, startPoint y: 236, endPoint x: 54, endPoint y: 236, distance: 38.8
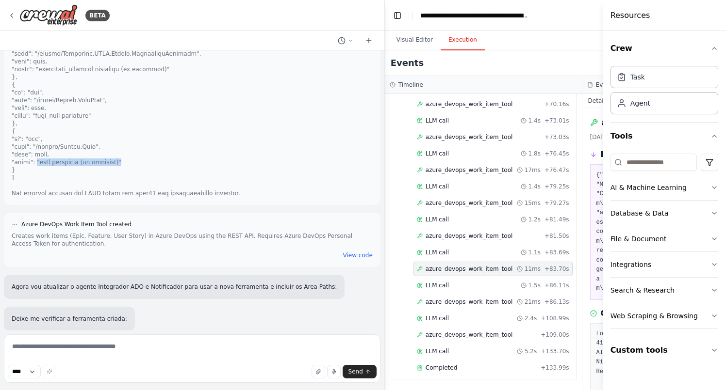
drag, startPoint x: 120, startPoint y: 250, endPoint x: 36, endPoint y: 253, distance: 84.0
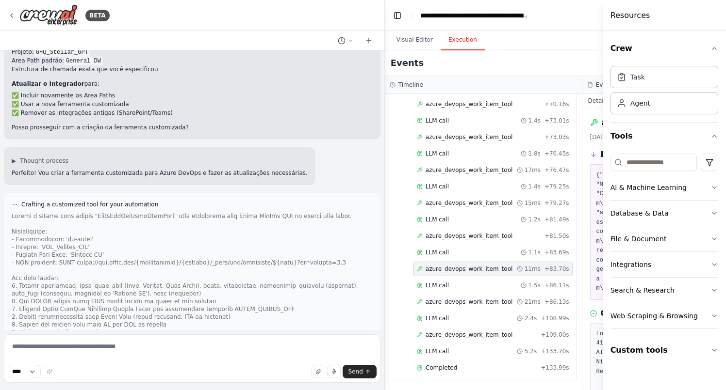
scroll to position [6652, 0]
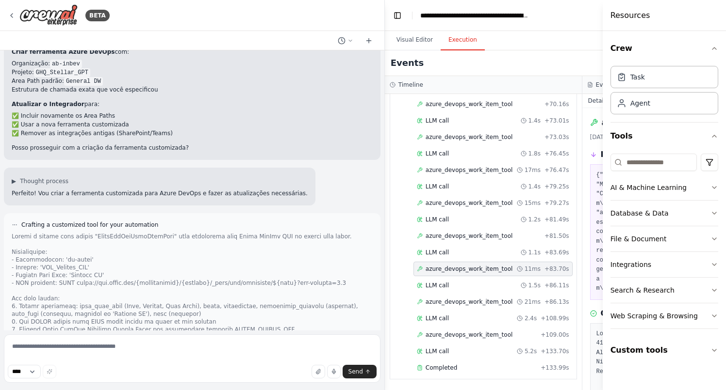
click at [174, 138] on li "✅ Remover as integrações antigas (SharePoint/Teams)" at bounding box center [192, 133] width 361 height 9
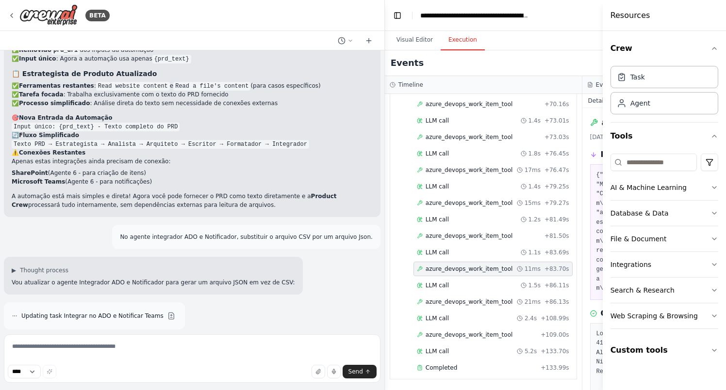
scroll to position [5826, 0]
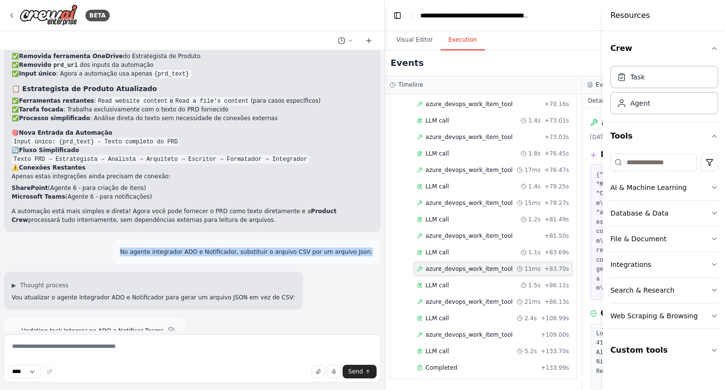
drag, startPoint x: 133, startPoint y: 174, endPoint x: 372, endPoint y: 176, distance: 239.1
click at [372, 240] on div "No agente integrador ADO e Notificador, substituir o arquivo CSV por um arquivo…" at bounding box center [246, 252] width 268 height 24
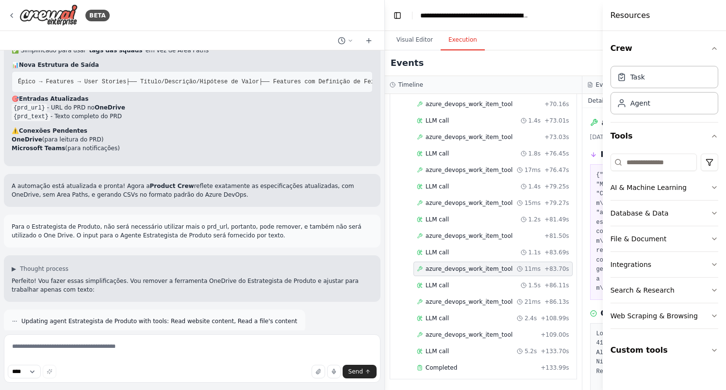
scroll to position [5290, 0]
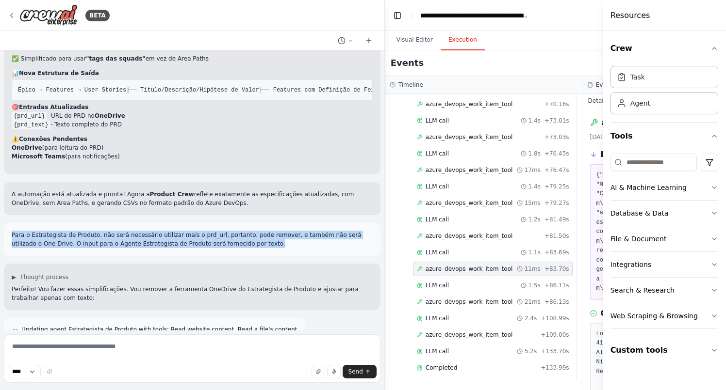
drag, startPoint x: 245, startPoint y: 164, endPoint x: 11, endPoint y: 154, distance: 234.5
click at [12, 231] on p "Para o Estrategista de Produto, não será necessário utilizar mais o prd_url, po…" at bounding box center [192, 239] width 361 height 17
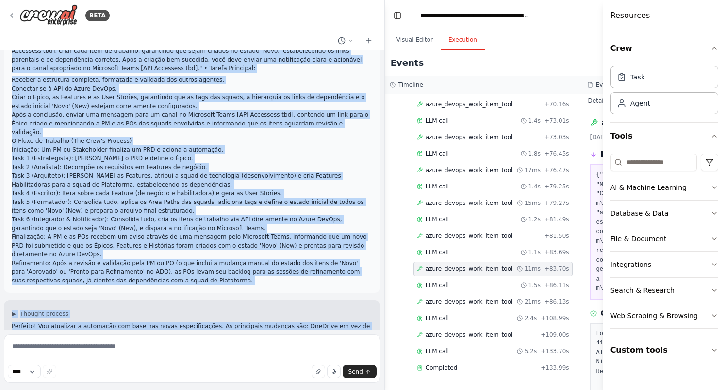
scroll to position [4271, 0]
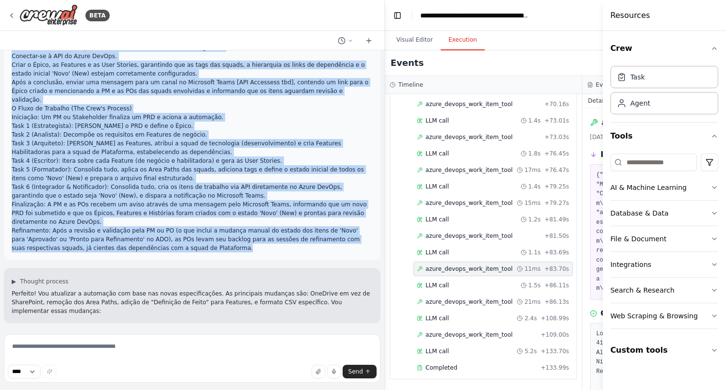
drag, startPoint x: 12, startPoint y: 161, endPoint x: 200, endPoint y: 122, distance: 192.2
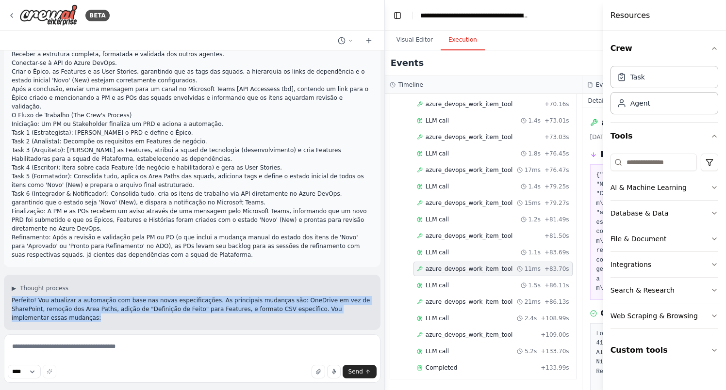
drag, startPoint x: 61, startPoint y: 197, endPoint x: 11, endPoint y: 180, distance: 52.1
click at [11, 275] on div "▶ Thought process Perfeito! Vou atualizar a automação com base nas novas especi…" at bounding box center [192, 302] width 376 height 55
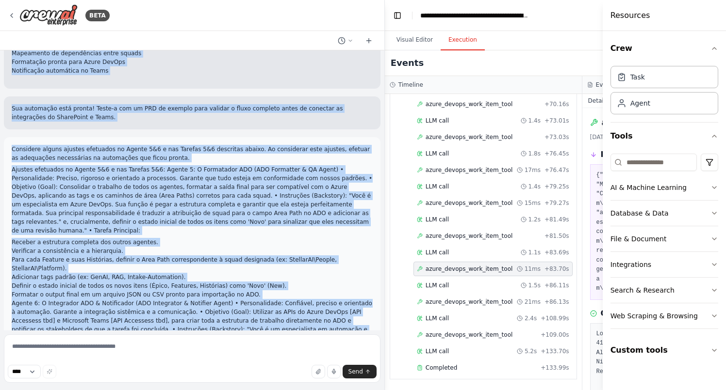
scroll to position [2110, 0]
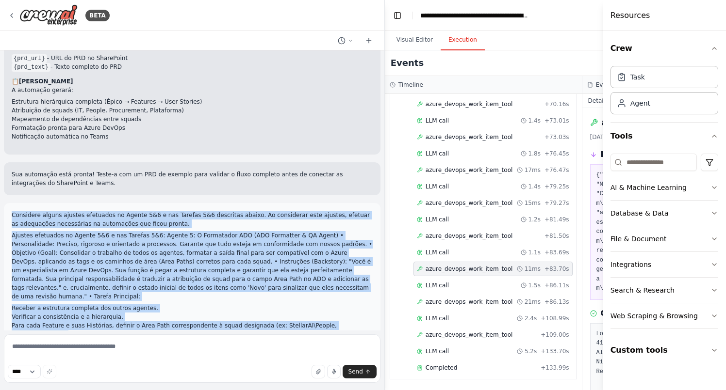
drag, startPoint x: 194, startPoint y: 230, endPoint x: 13, endPoint y: 173, distance: 189.3
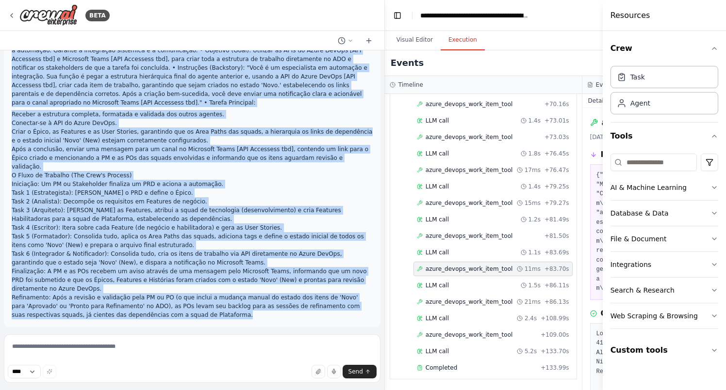
scroll to position [2509, 0]
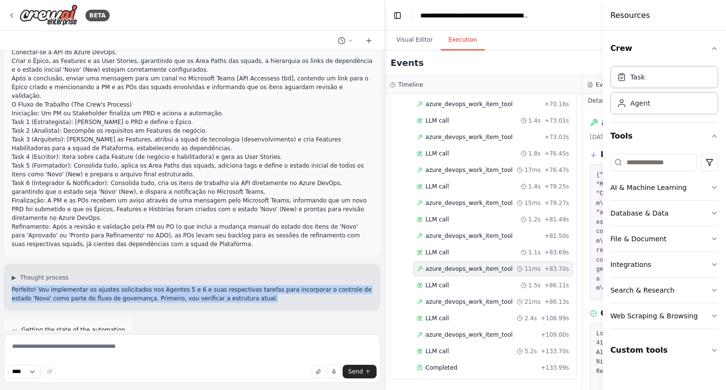
drag, startPoint x: 245, startPoint y: 229, endPoint x: 12, endPoint y: 223, distance: 233.4
click at [12, 286] on p "Perfeito! Vou implementar os ajustes solicitados nos Agentes 5 e 6 e suas respe…" at bounding box center [192, 294] width 361 height 17
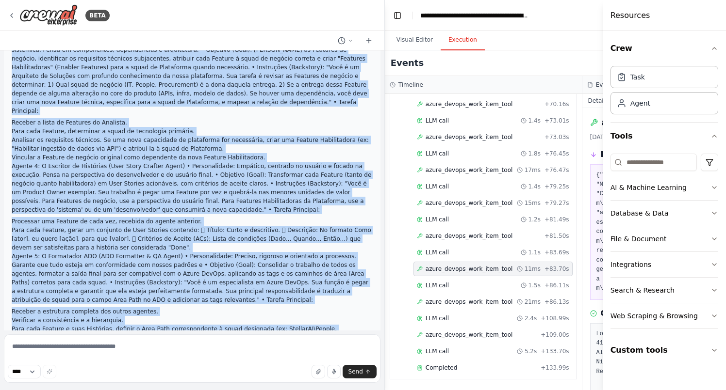
scroll to position [0, 0]
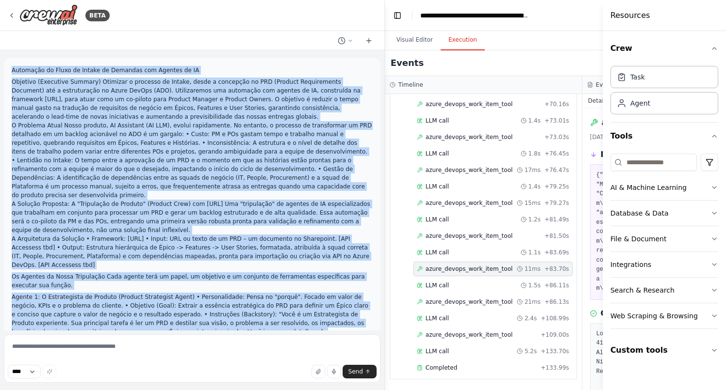
drag, startPoint x: 289, startPoint y: 211, endPoint x: 13, endPoint y: 72, distance: 308.7
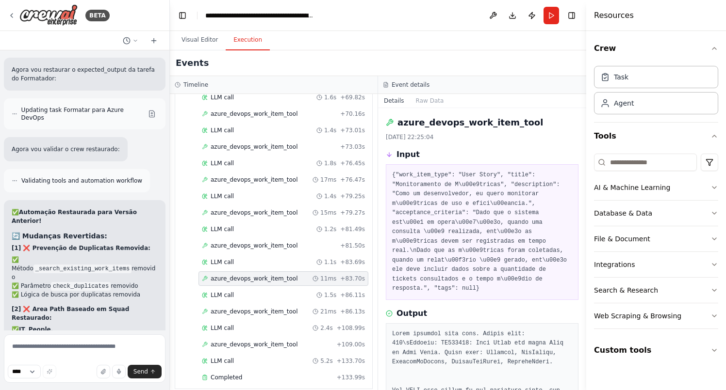
scroll to position [18955, 0]
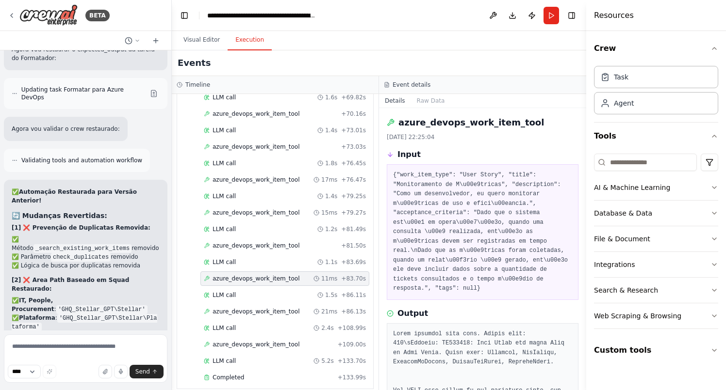
drag, startPoint x: 383, startPoint y: 83, endPoint x: 172, endPoint y: 110, distance: 212.7
click at [172, 110] on div "BETA Automação do Fluxo de Intake de Demandas com Agentes de IA Objetivo (Execu…" at bounding box center [363, 195] width 726 height 390
click at [14, 18] on icon at bounding box center [12, 16] width 8 height 8
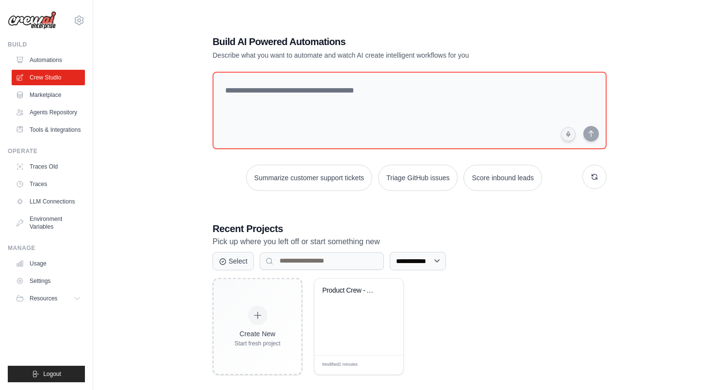
scroll to position [19, 0]
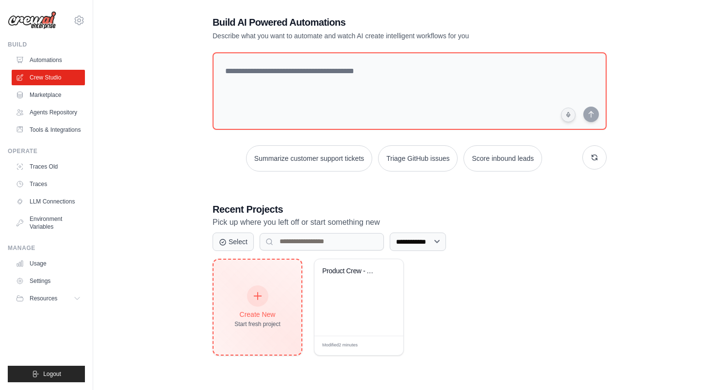
click at [261, 294] on icon at bounding box center [257, 296] width 11 height 11
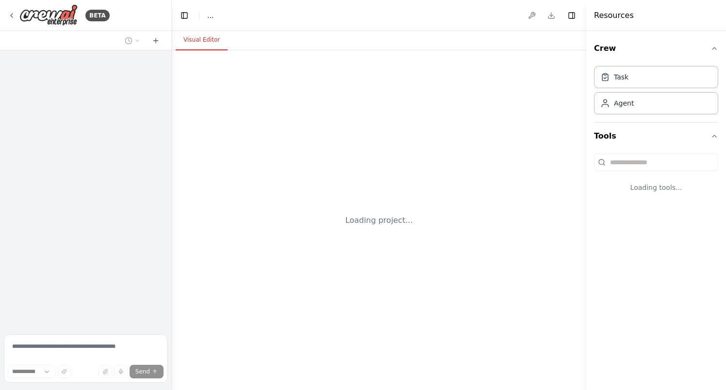
select select "****"
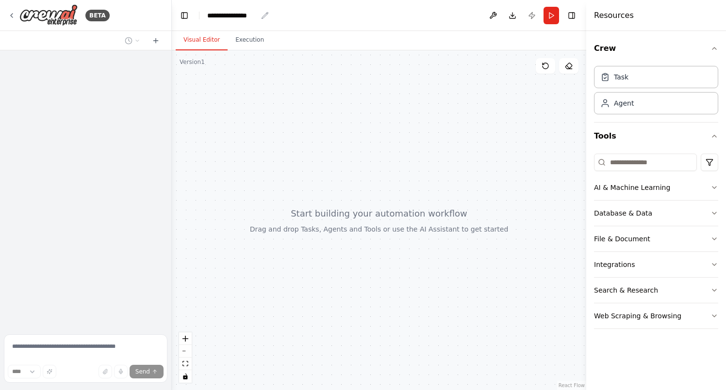
click at [243, 16] on div "**********" at bounding box center [232, 16] width 50 height 10
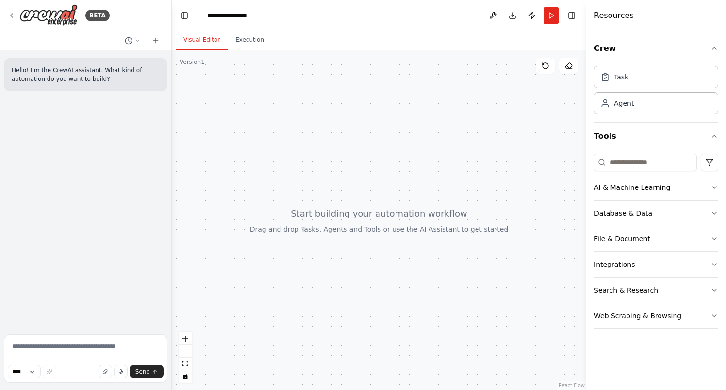
click at [259, 16] on div "**********" at bounding box center [243, 16] width 73 height 10
click at [15, 19] on div "BETA" at bounding box center [59, 15] width 102 height 22
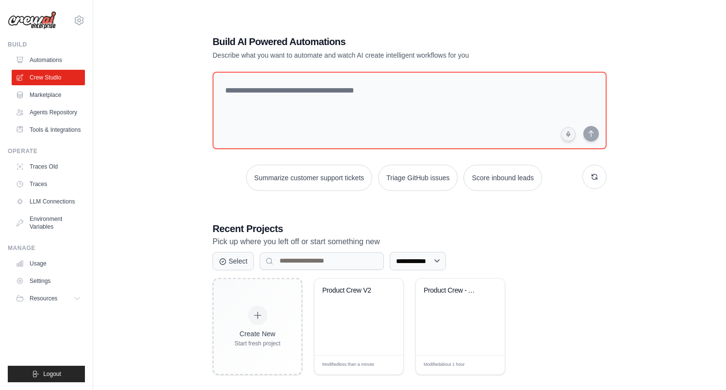
scroll to position [19, 0]
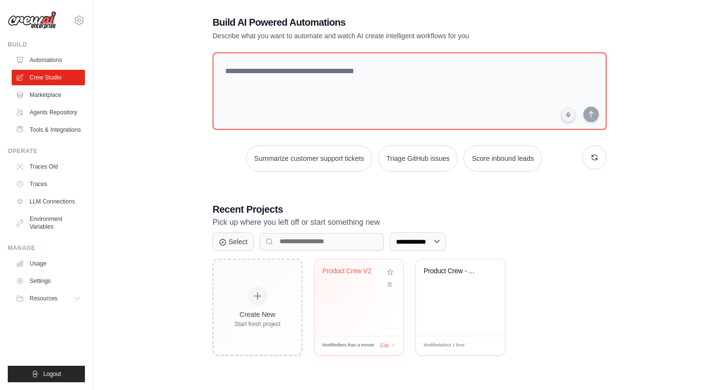
click at [329, 284] on div "Product Crew V2" at bounding box center [358, 278] width 73 height 22
